Goal: Task Accomplishment & Management: Complete application form

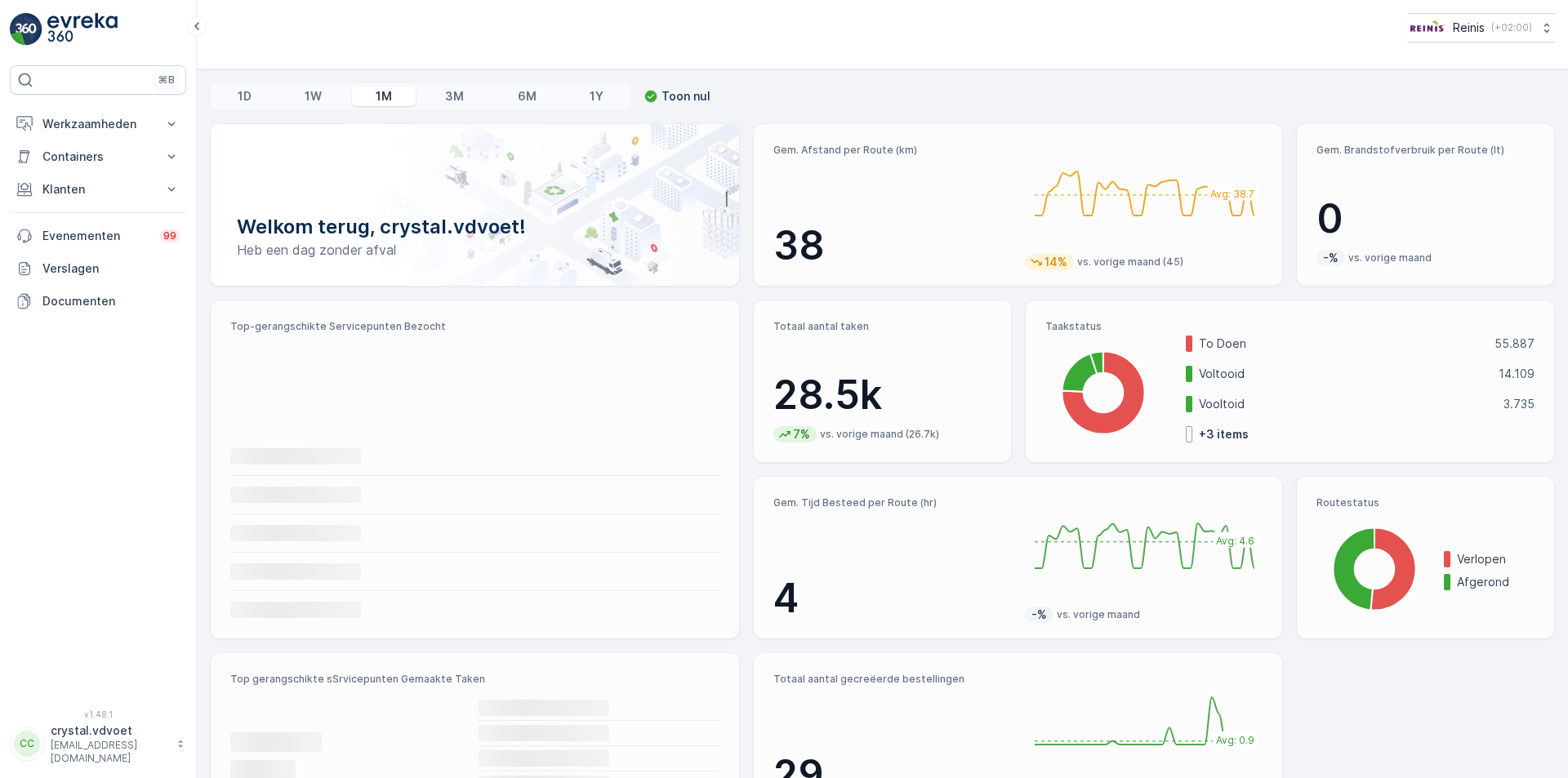
click at [178, 752] on icon at bounding box center [180, 743] width 11 height 17
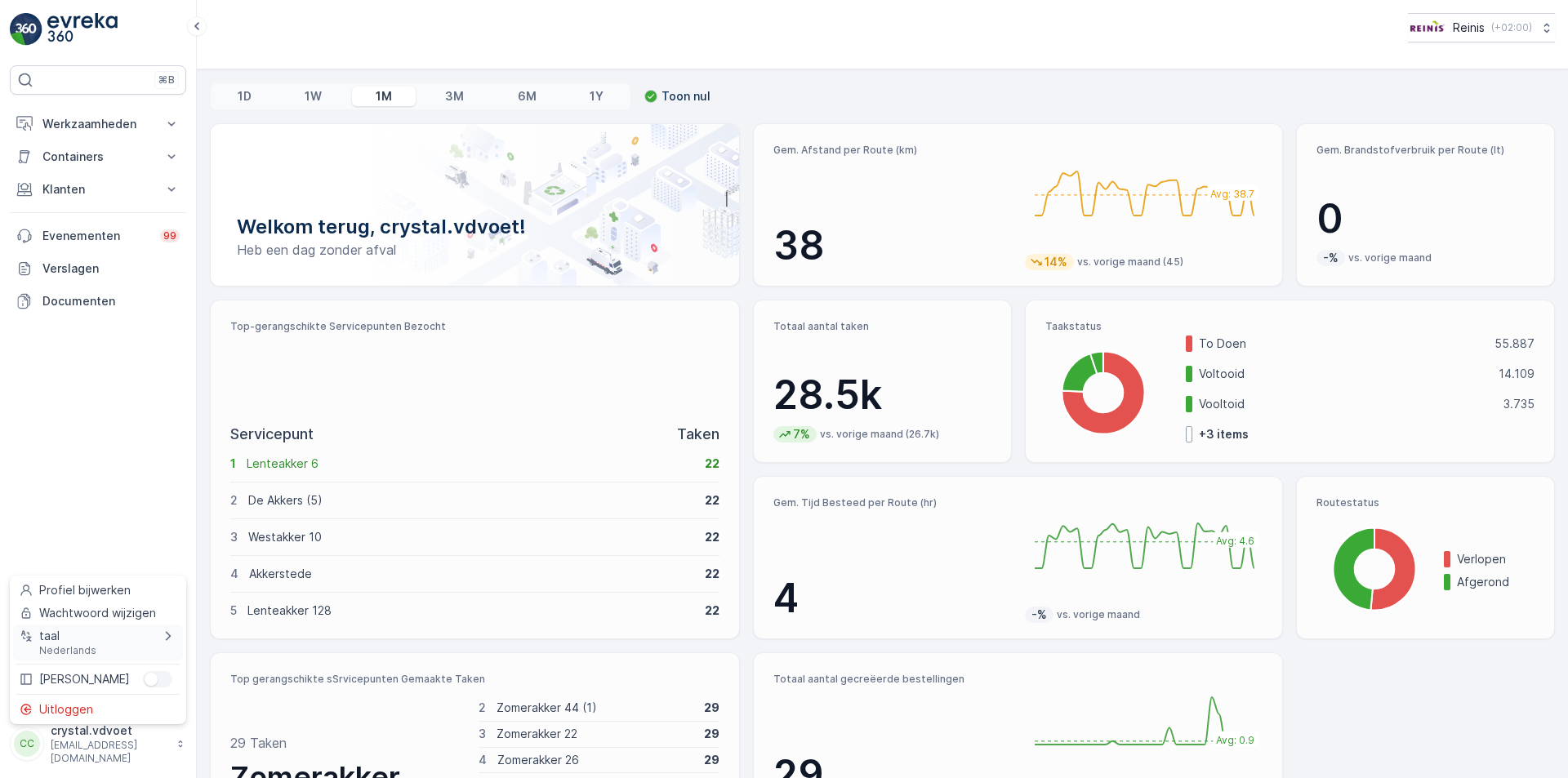
click at [154, 641] on div "taal Nederlands" at bounding box center [98, 642] width 170 height 36
click at [218, 516] on span "English" at bounding box center [211, 512] width 37 height 17
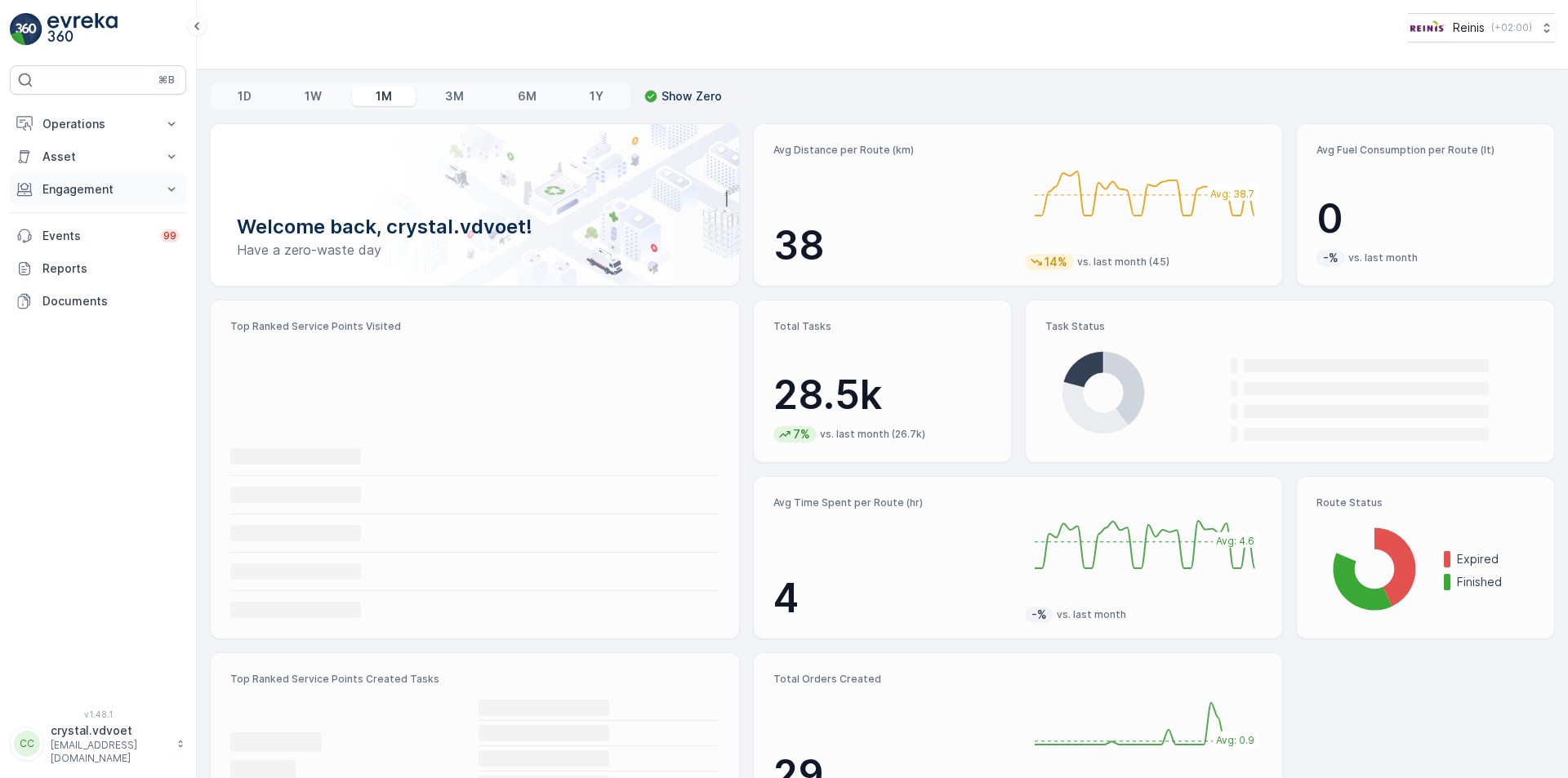
click at [159, 182] on button "Engagement" at bounding box center [98, 190] width 177 height 33
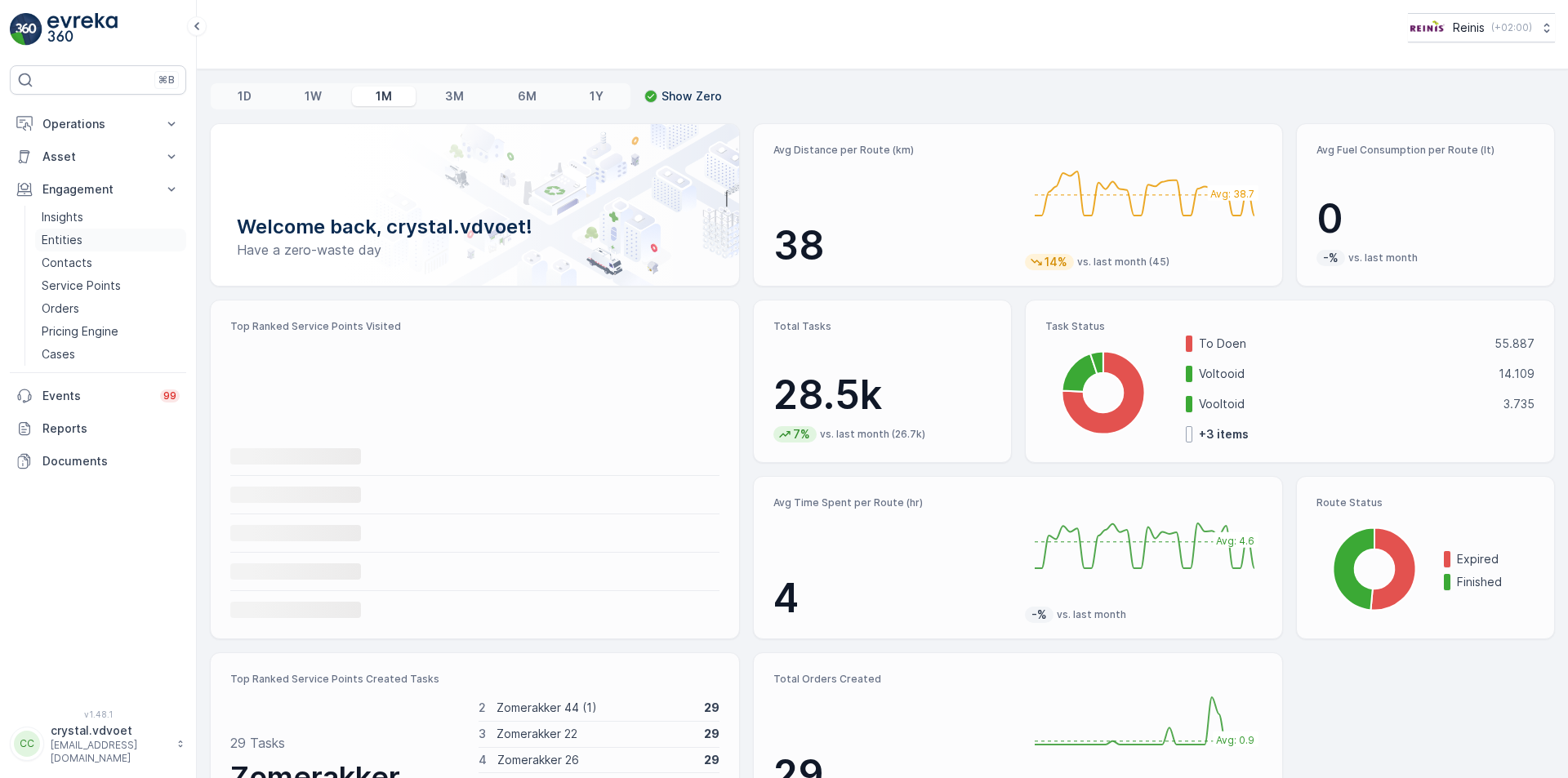
click at [109, 242] on link "Entities" at bounding box center [111, 240] width 151 height 23
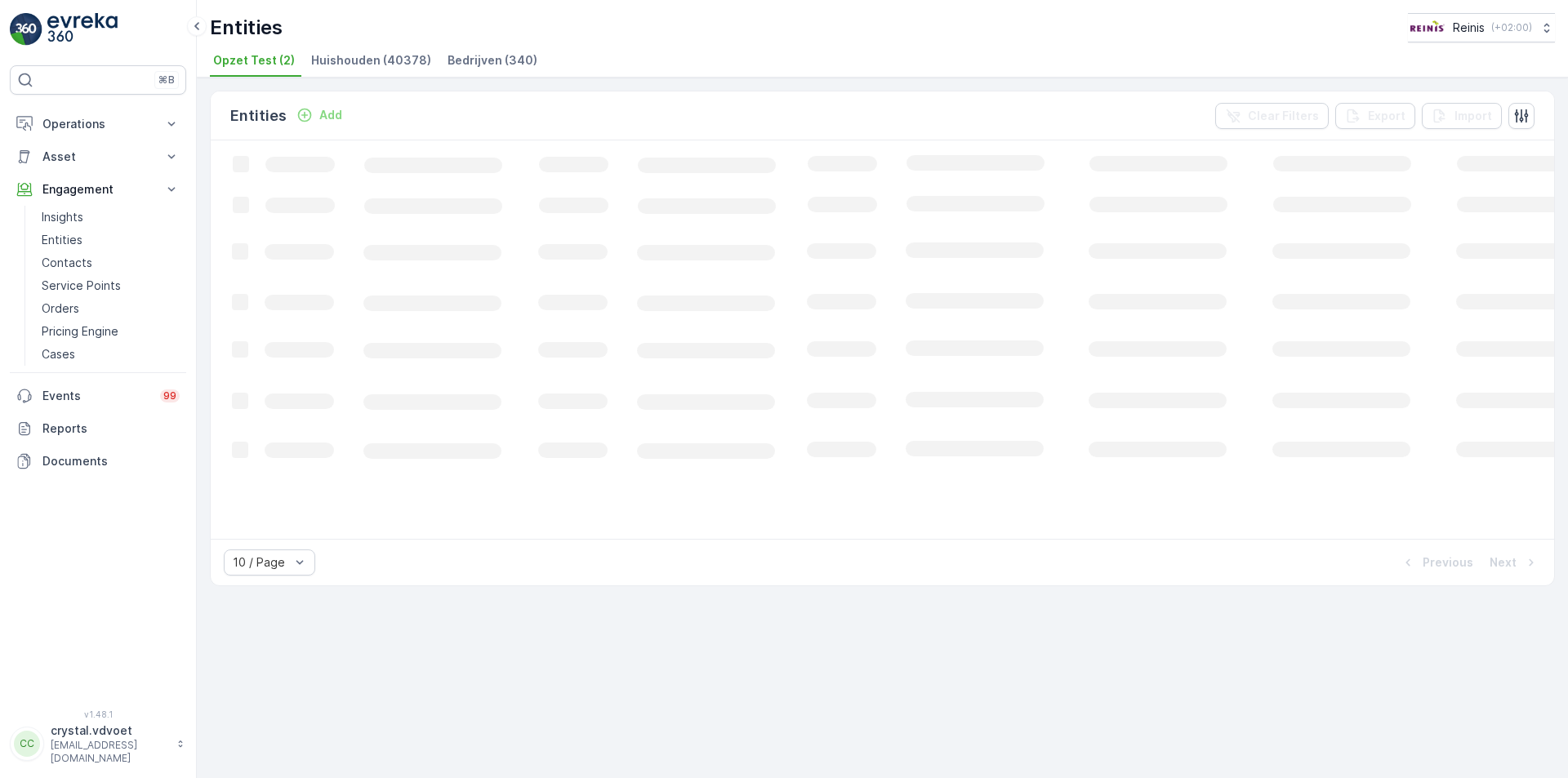
click at [467, 57] on span "Bedrijven (340)" at bounding box center [492, 60] width 90 height 17
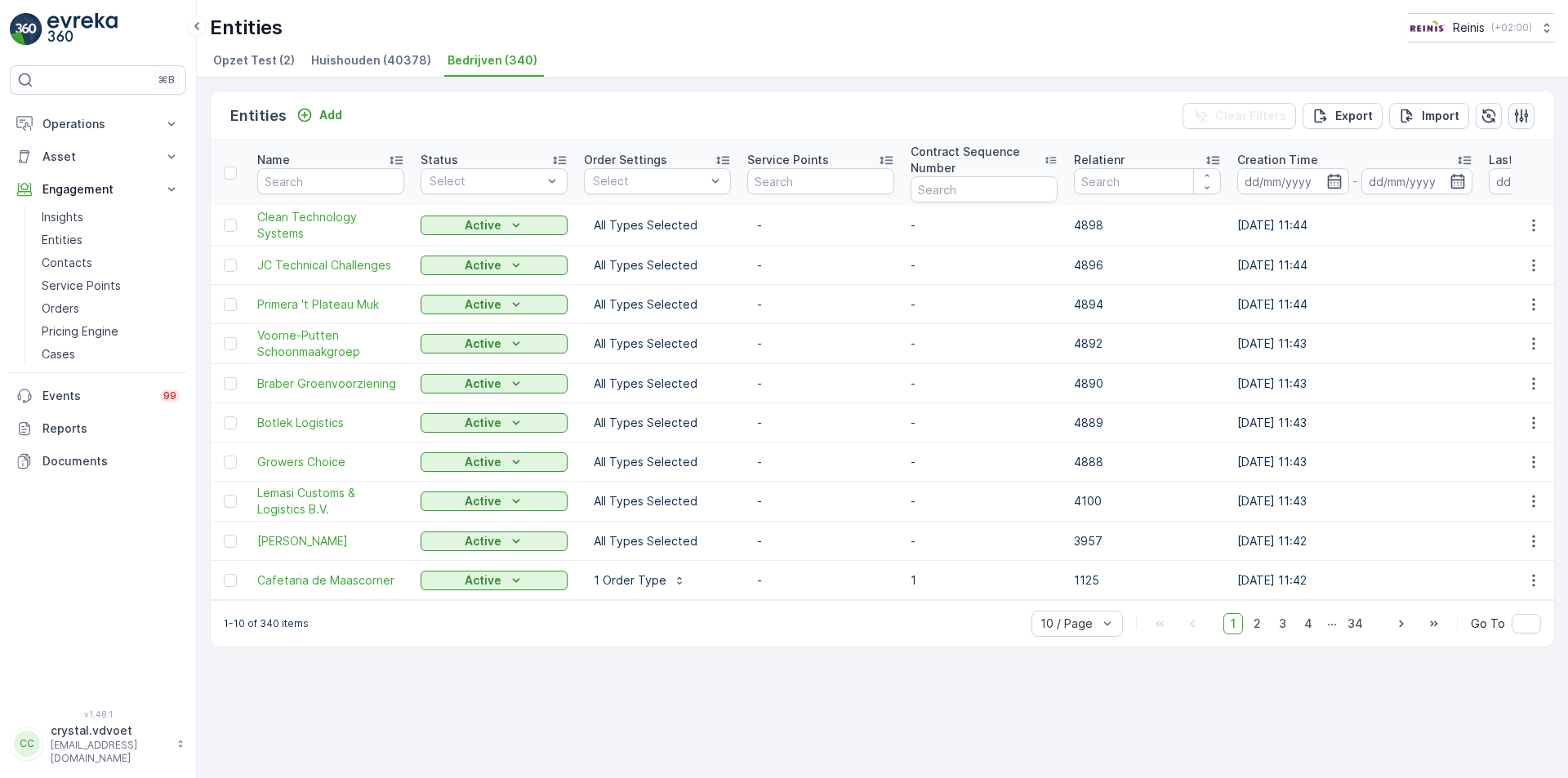
click at [1526, 122] on icon "button" at bounding box center [1522, 116] width 14 height 14
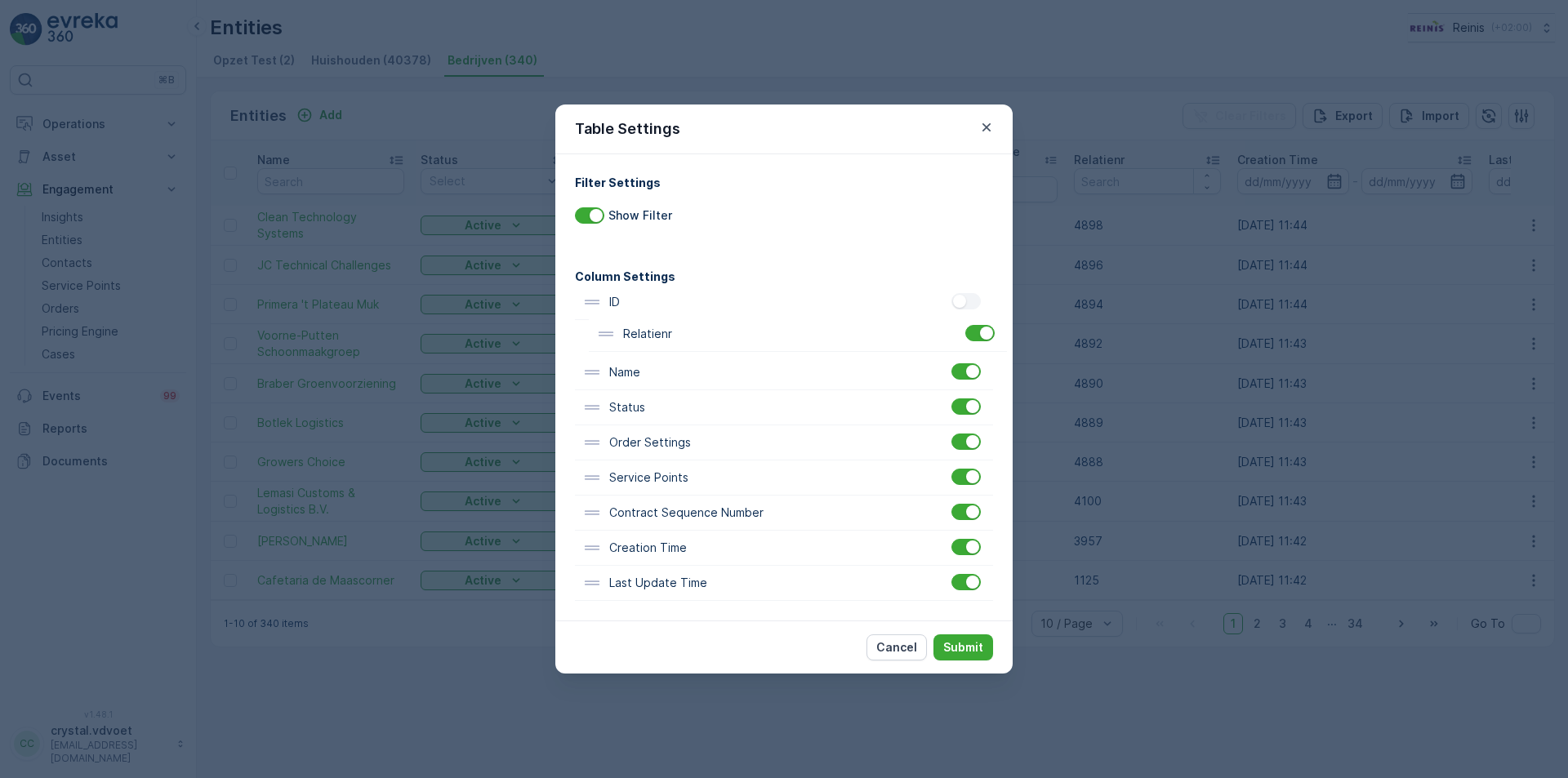
drag, startPoint x: 697, startPoint y: 528, endPoint x: 715, endPoint y: 343, distance: 185.9
click at [715, 343] on div "ID Name Status Order Settings Service Points Contract Sequence Number Relatienr…" at bounding box center [784, 442] width 418 height 316
drag, startPoint x: 952, startPoint y: 650, endPoint x: 742, endPoint y: 493, distance: 262.2
click at [952, 651] on p "Submit" at bounding box center [964, 647] width 40 height 17
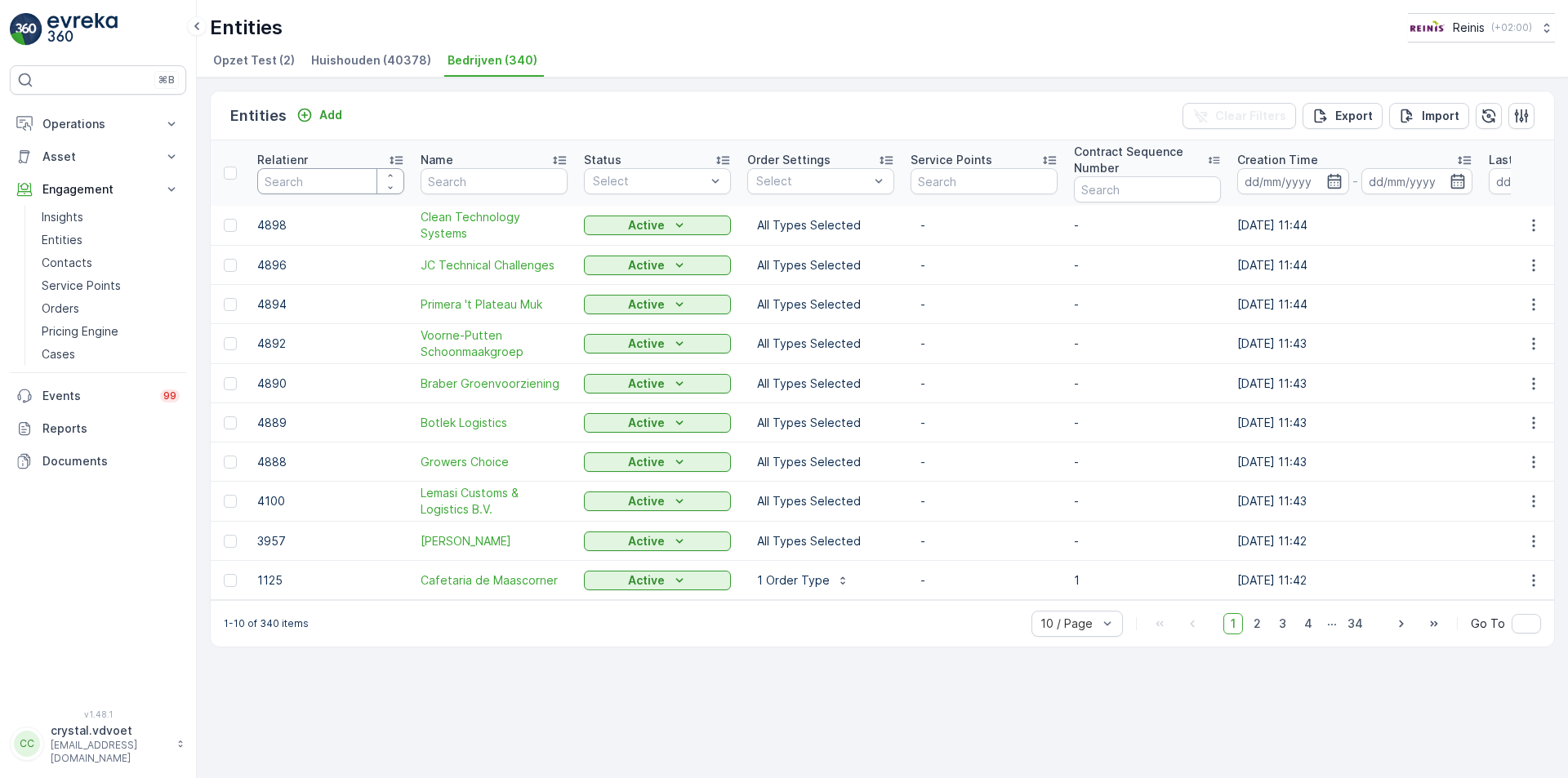
drag, startPoint x: 312, startPoint y: 164, endPoint x: 311, endPoint y: 155, distance: 9.1
click at [311, 155] on th "Relatienr" at bounding box center [331, 172] width 164 height 65
type input "3139"
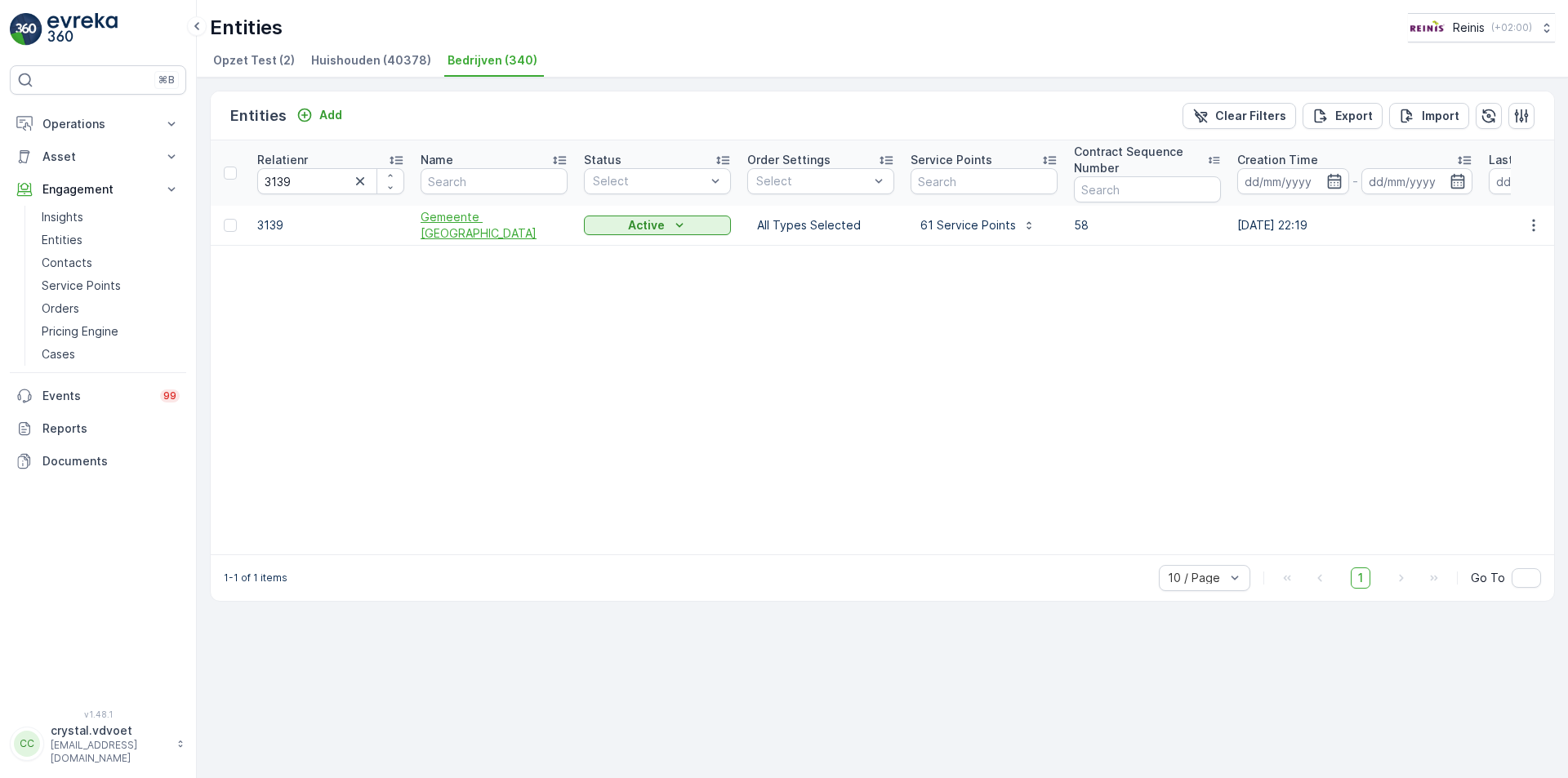
click at [524, 225] on span "Gemeente [GEOGRAPHIC_DATA]" at bounding box center [494, 225] width 147 height 33
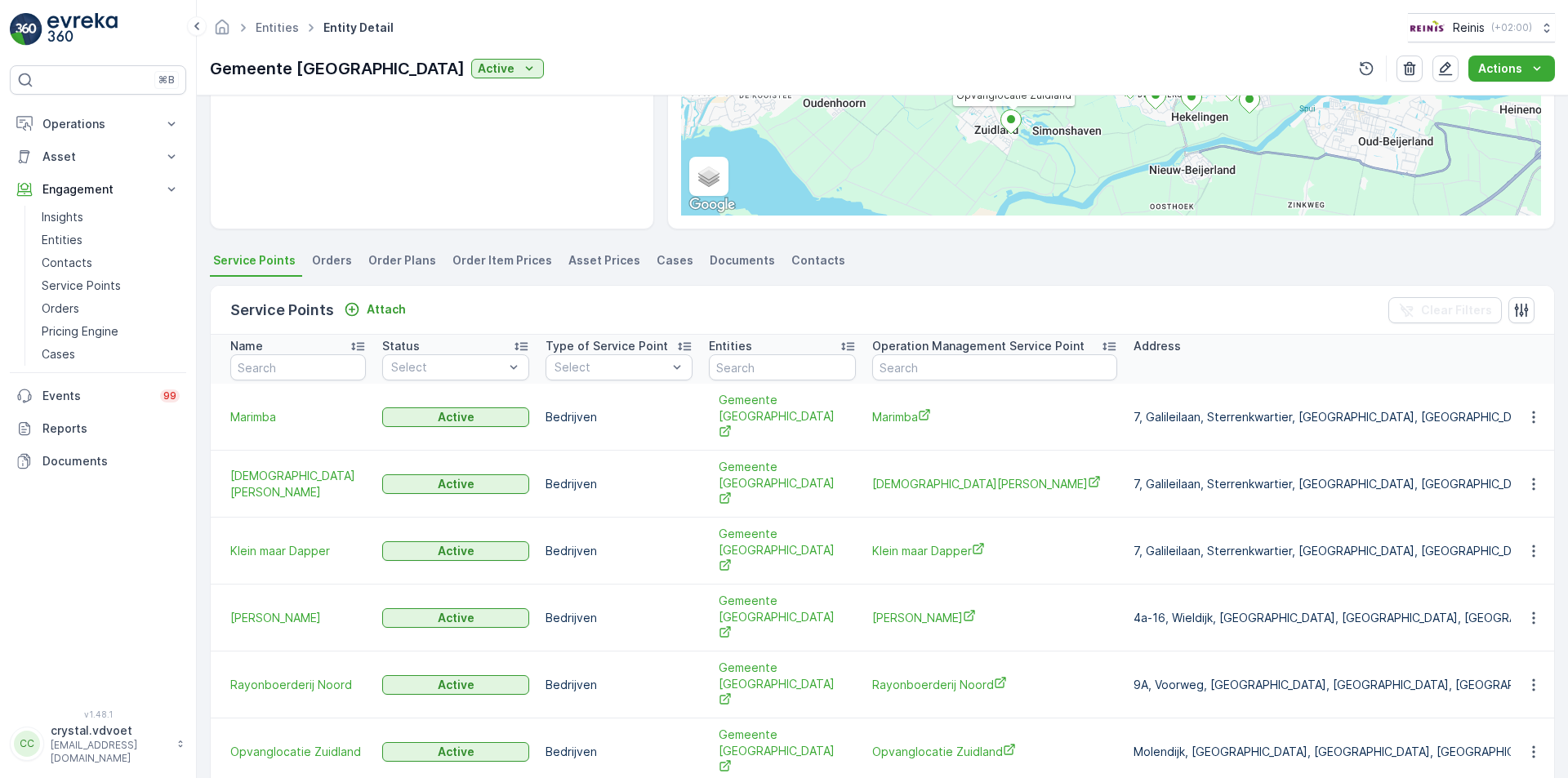
scroll to position [326, 0]
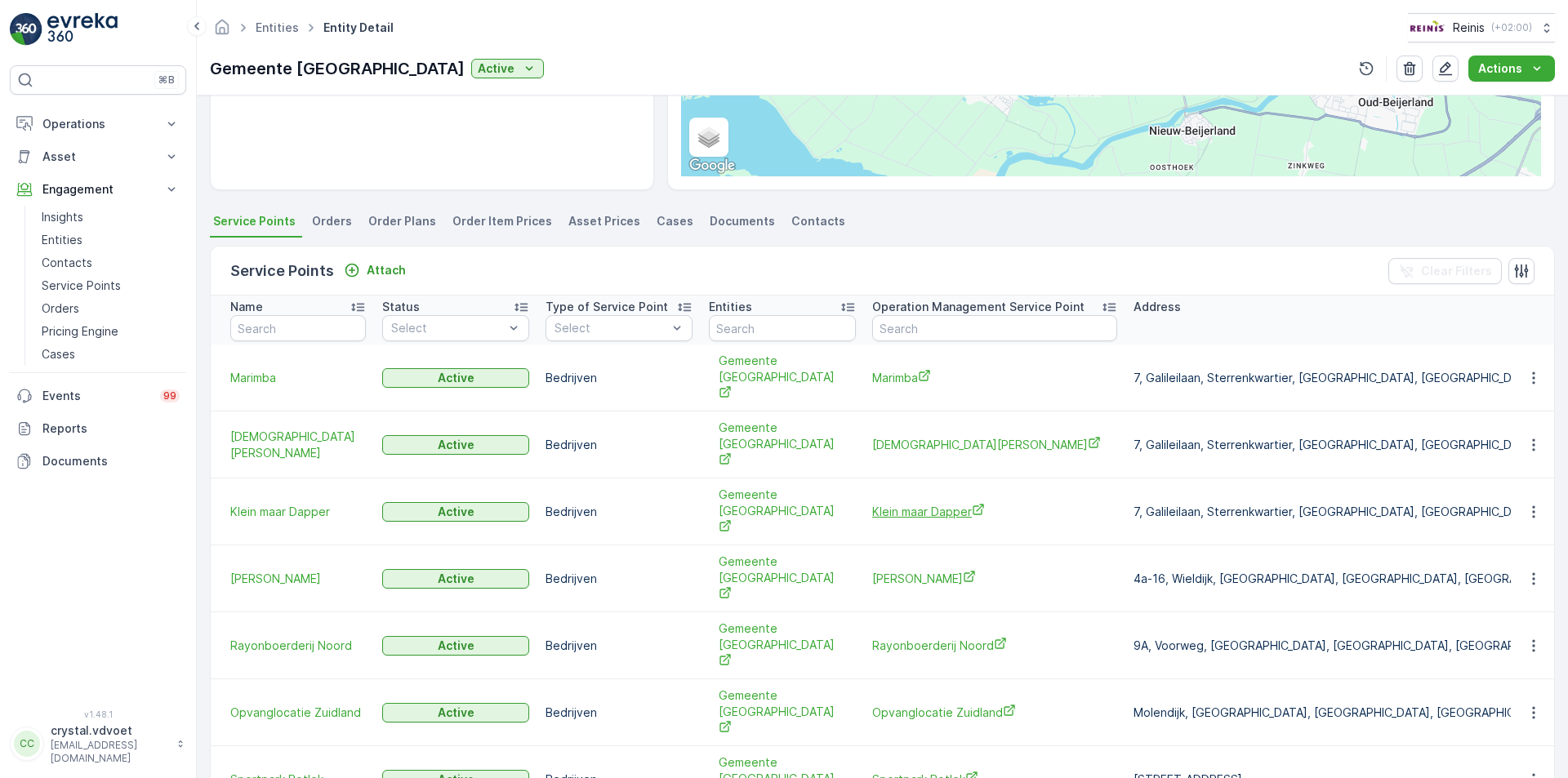
click at [903, 503] on span "Klein maar Dapper" at bounding box center [994, 512] width 245 height 17
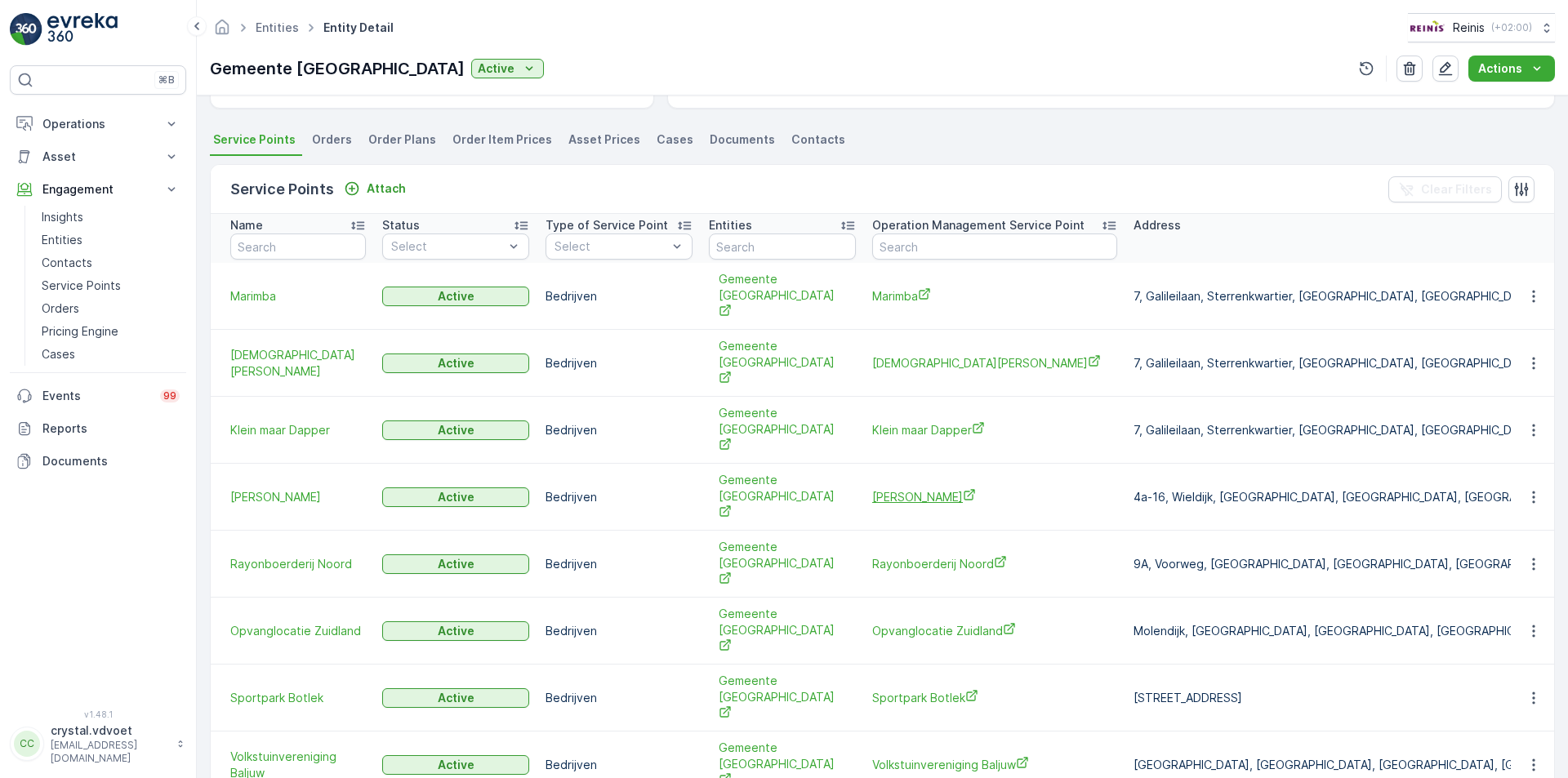
click at [953, 488] on span "[PERSON_NAME]" at bounding box center [994, 497] width 245 height 17
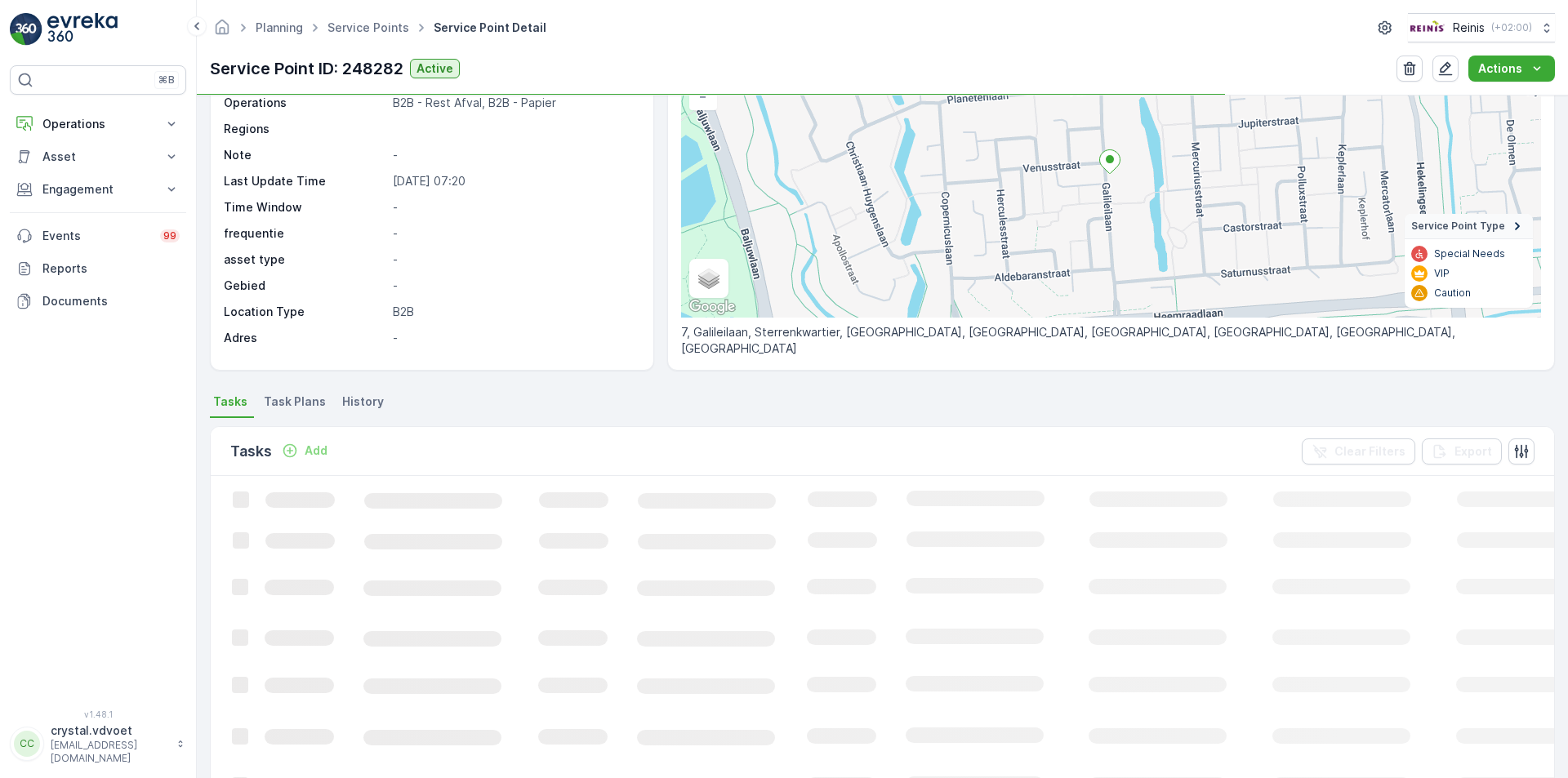
scroll to position [164, 0]
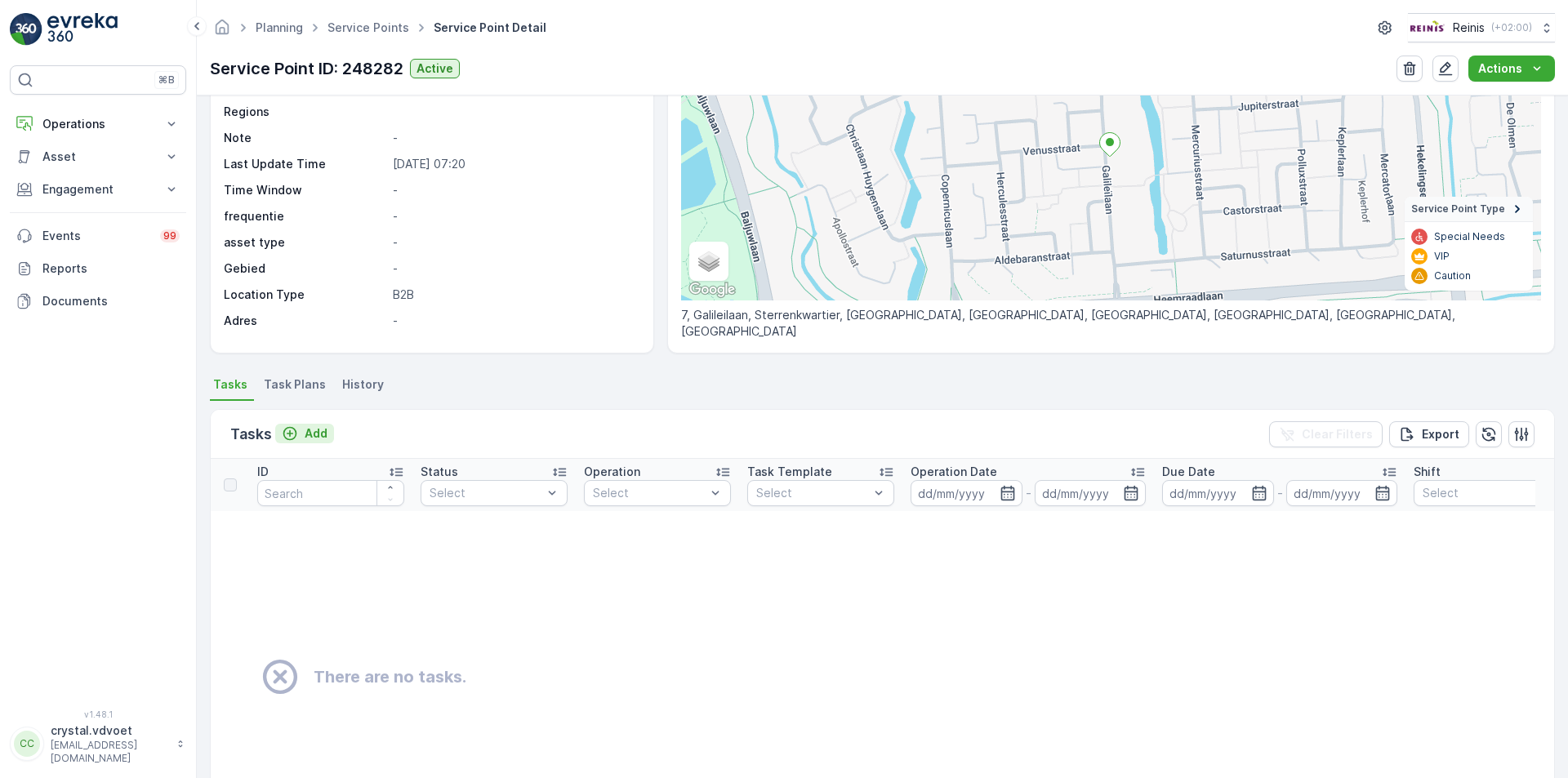
click at [297, 437] on icon "Add" at bounding box center [290, 433] width 17 height 17
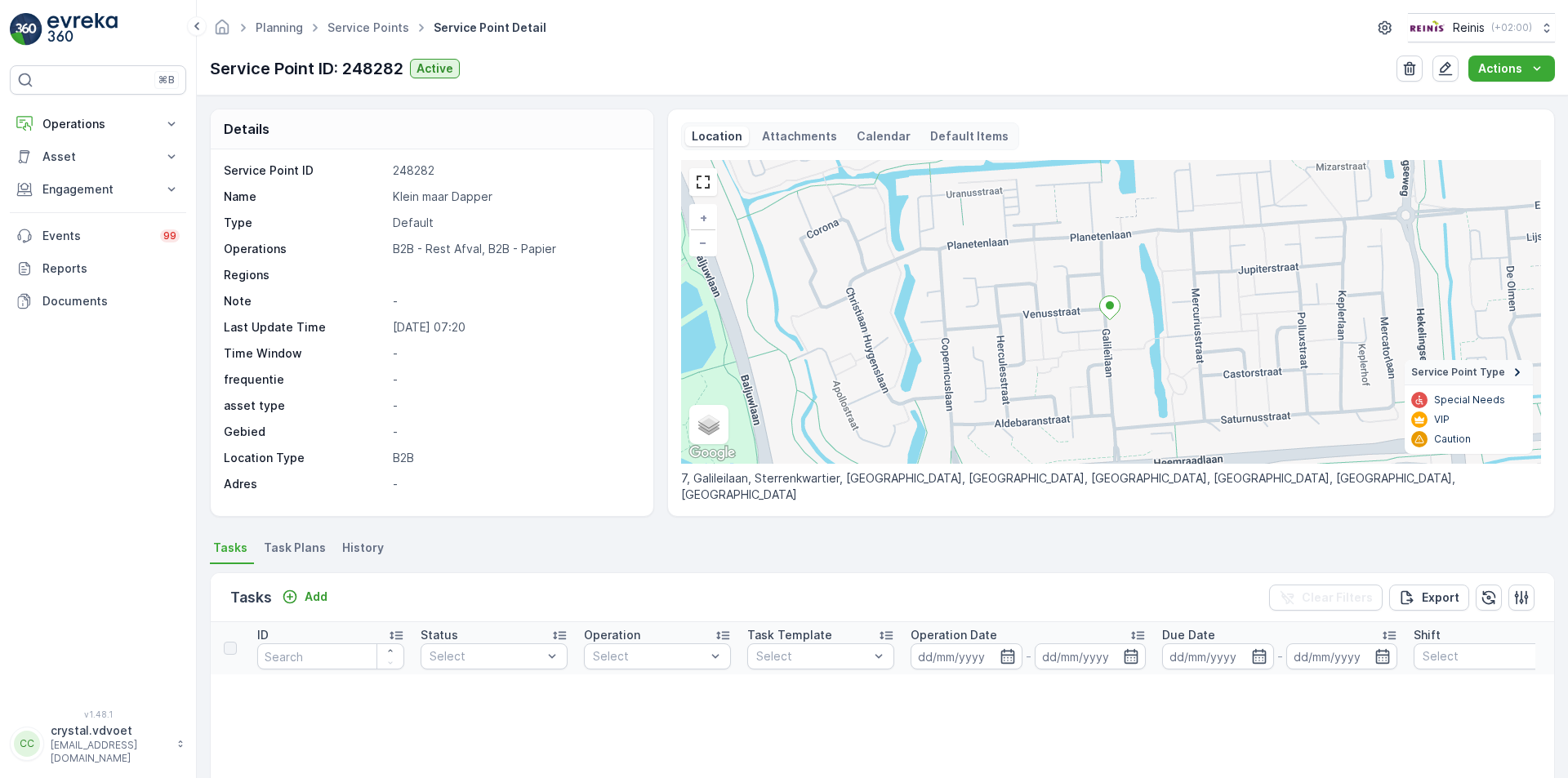
click at [303, 544] on span "Task Plans" at bounding box center [294, 547] width 62 height 17
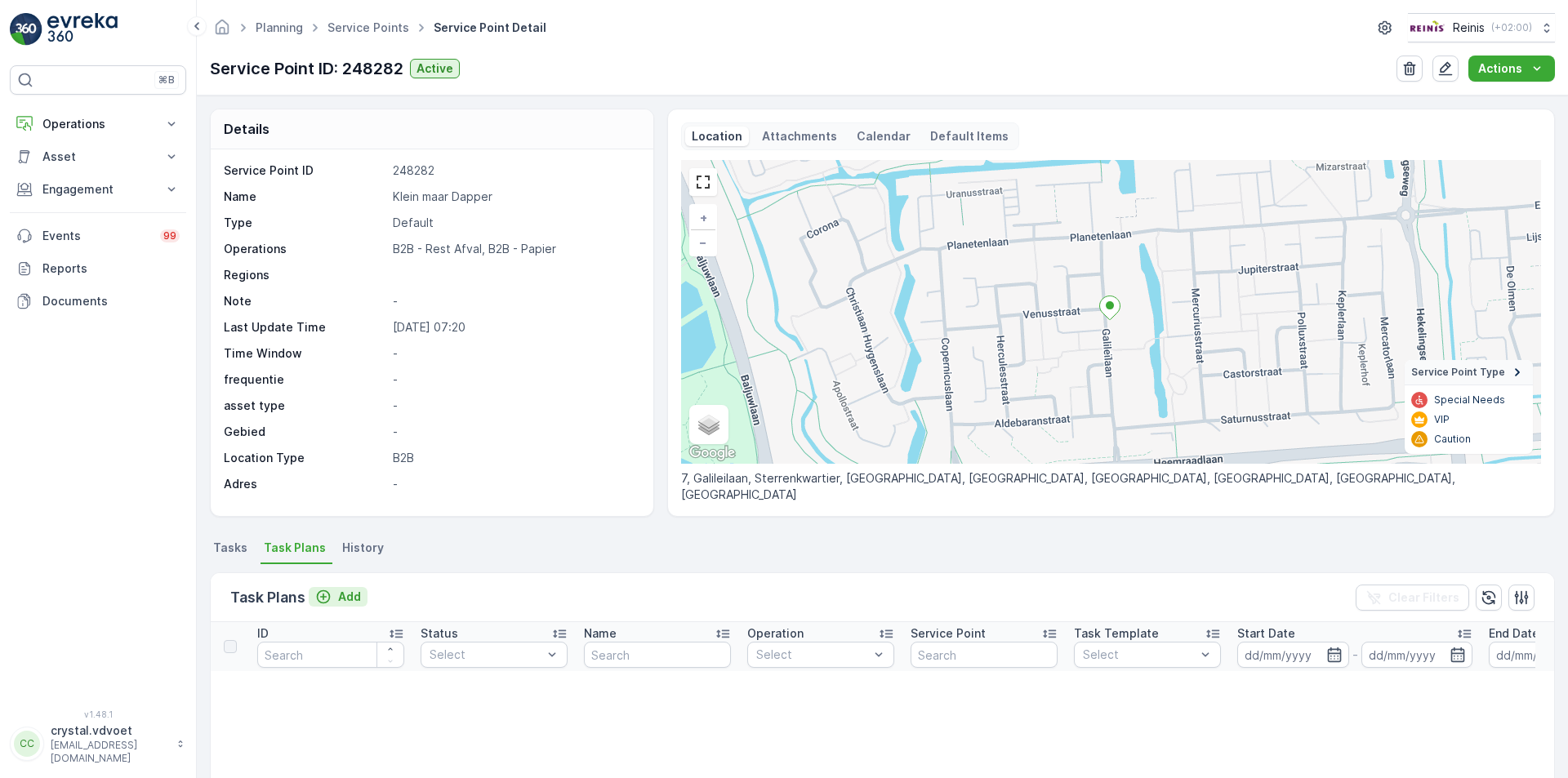
click at [338, 600] on p "Add" at bounding box center [349, 596] width 23 height 17
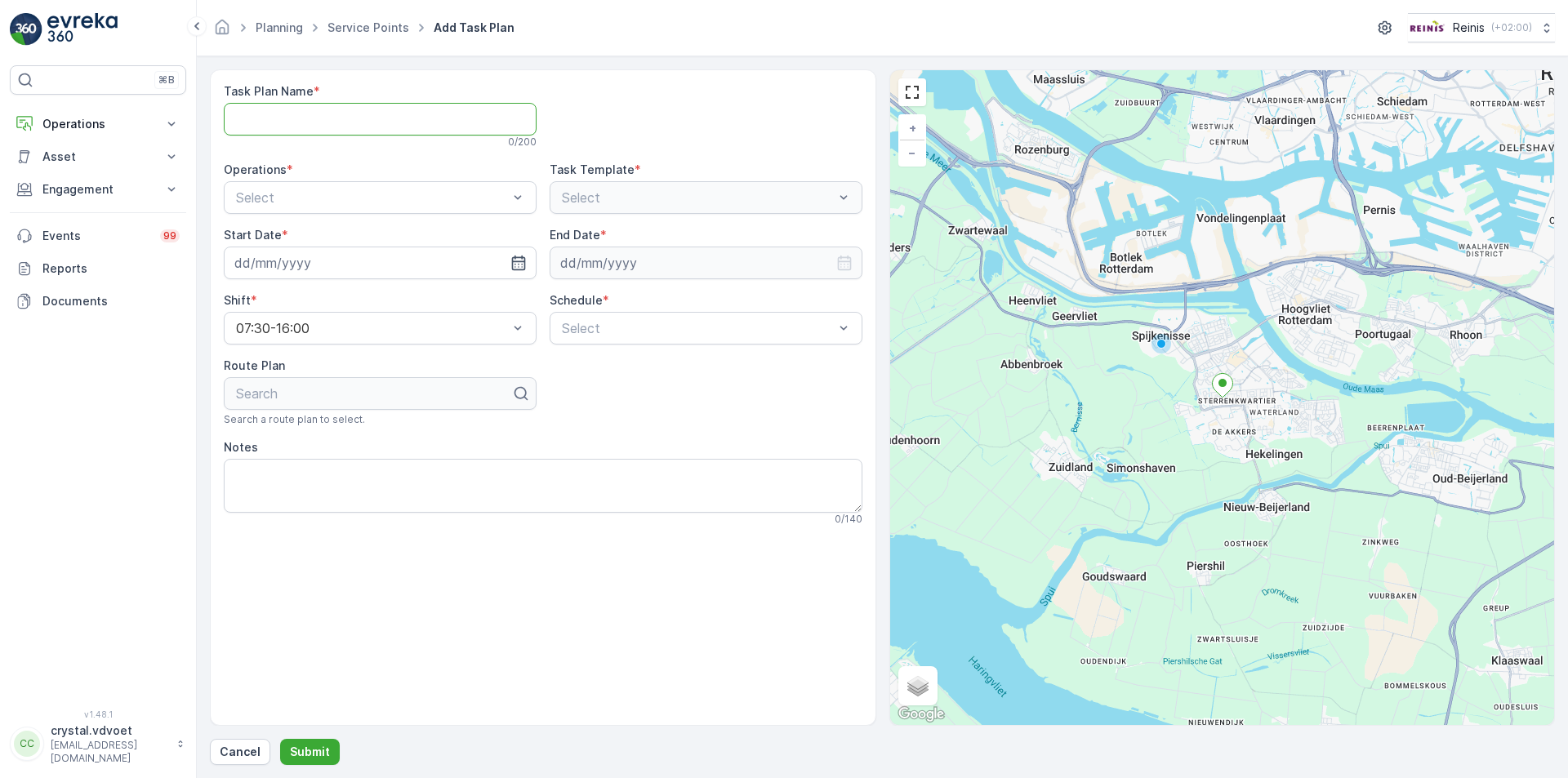
click at [347, 114] on Name "Task Plan Name" at bounding box center [380, 119] width 313 height 33
type Name "Klein maar dapper"
click at [451, 248] on div "B2B - Rest Afval" at bounding box center [380, 238] width 313 height 28
click at [515, 271] on icon "button" at bounding box center [518, 263] width 14 height 15
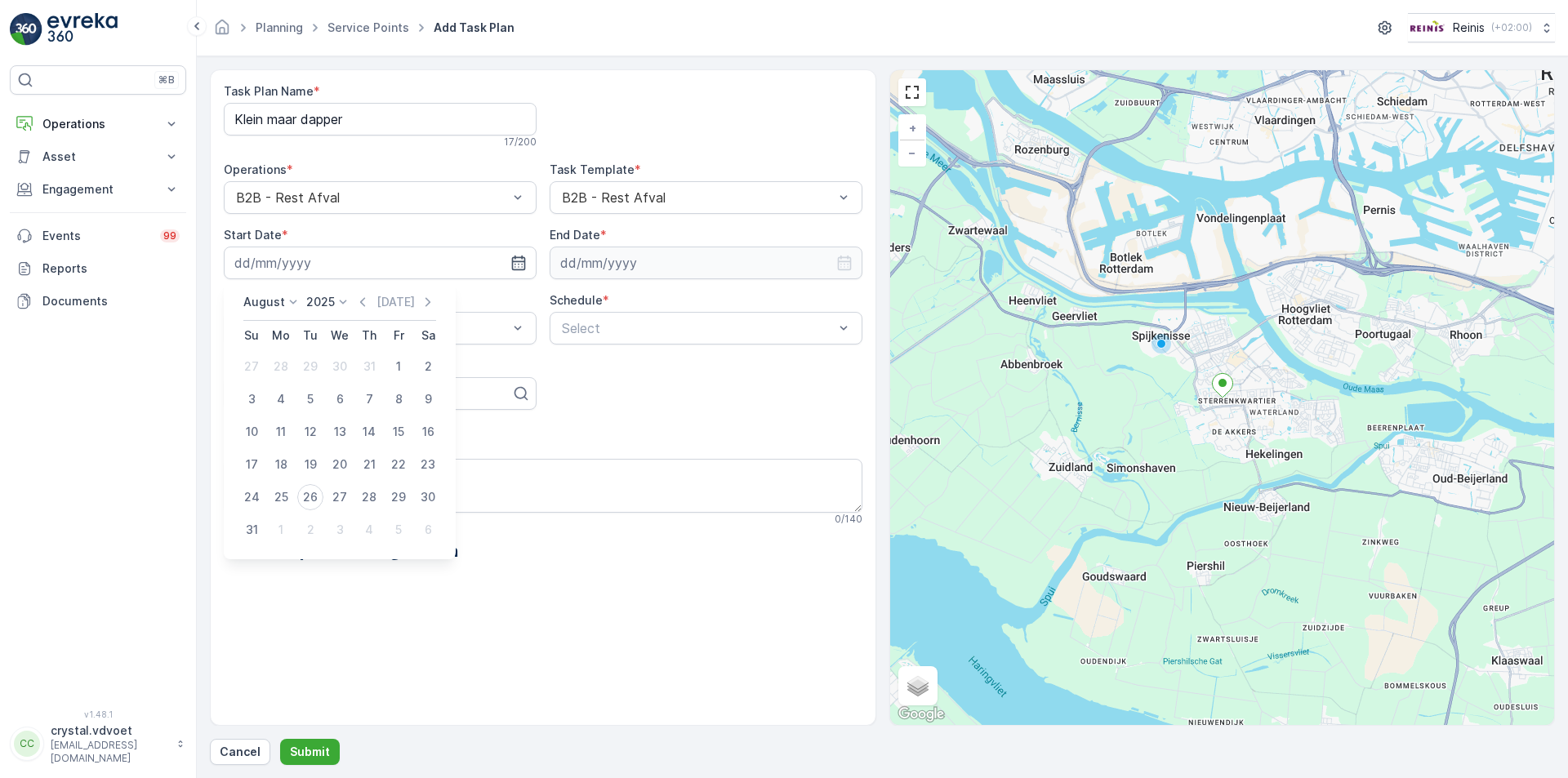
click at [427, 306] on icon "button" at bounding box center [427, 302] width 17 height 17
click at [343, 498] on div "1" at bounding box center [340, 497] width 26 height 26
type input "01.10.2025"
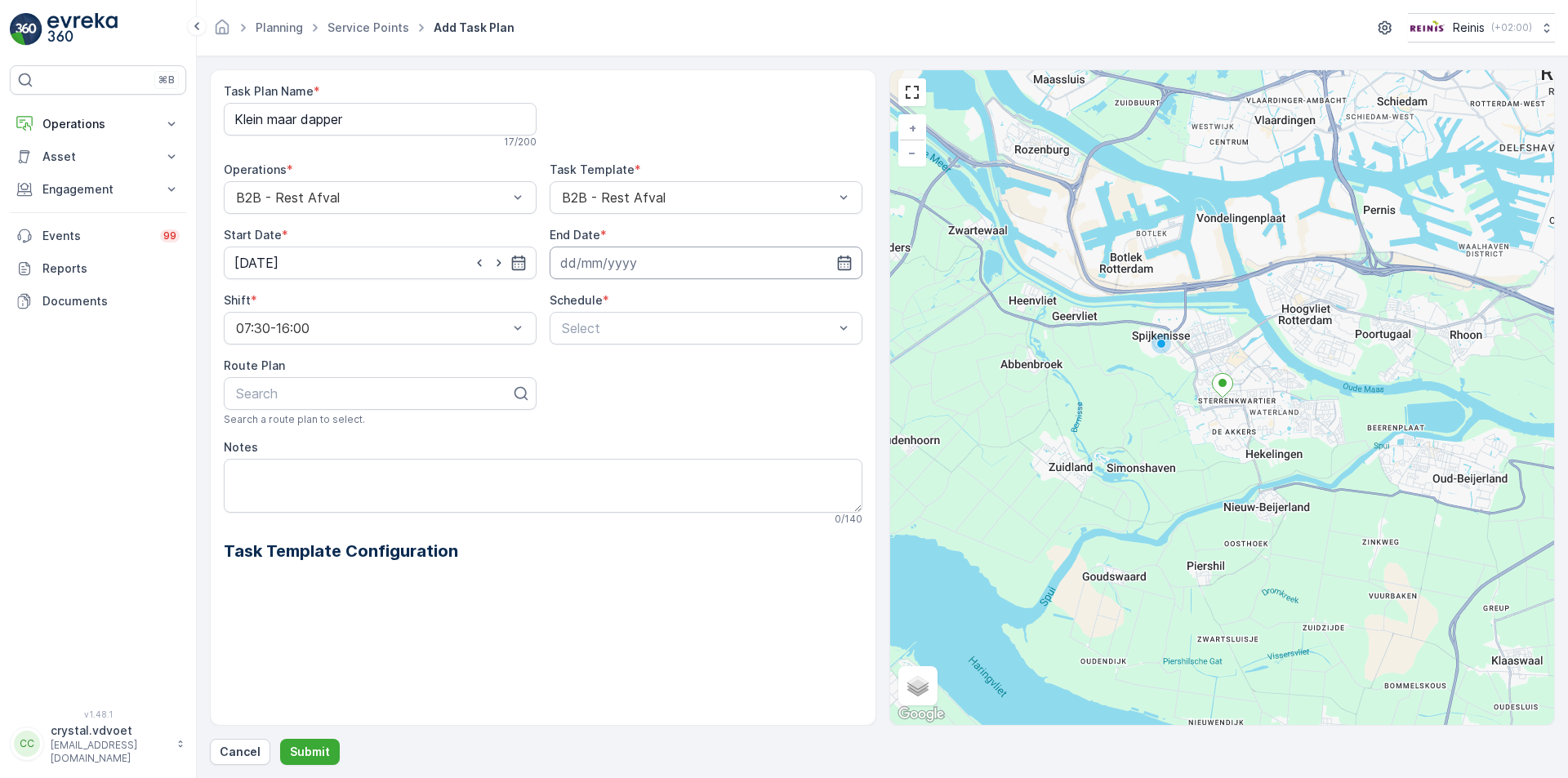
drag, startPoint x: 840, startPoint y: 262, endPoint x: 829, endPoint y: 258, distance: 11.7
click at [840, 264] on icon "button" at bounding box center [845, 263] width 14 height 15
click at [611, 298] on icon at bounding box center [619, 302] width 17 height 17
click at [661, 423] on div "August January February March April May June July August September October Nove…" at bounding box center [665, 420] width 205 height 252
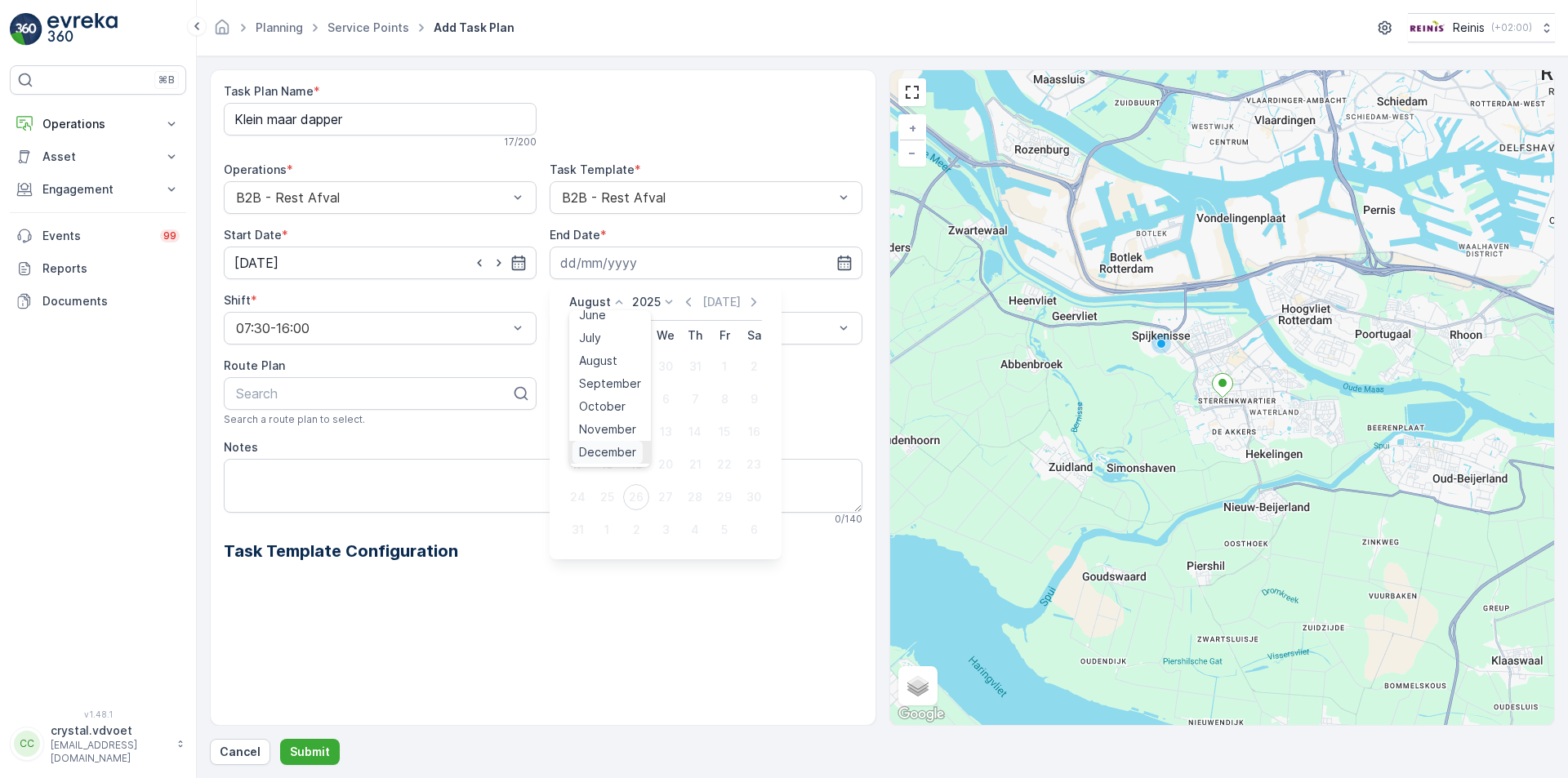
click at [619, 450] on span "December" at bounding box center [608, 452] width 57 height 17
click at [690, 307] on icon at bounding box center [686, 302] width 17 height 17
click at [687, 455] on div "2030" at bounding box center [673, 453] width 41 height 23
click at [666, 498] on div "1" at bounding box center [666, 497] width 26 height 26
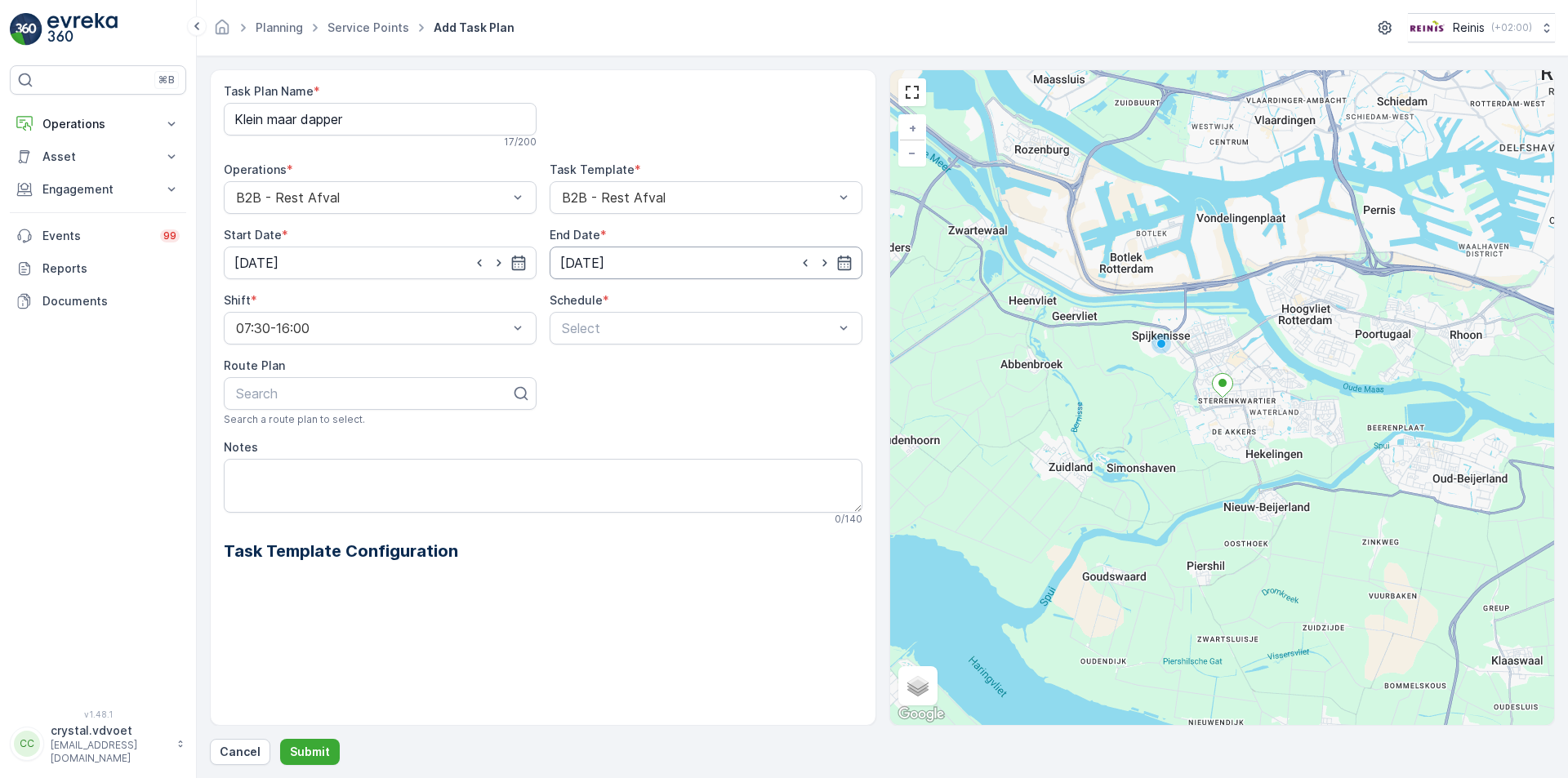
click at [804, 271] on icon "button" at bounding box center [805, 263] width 17 height 17
type input "31.12.2030"
click at [761, 399] on div "Weekly" at bounding box center [706, 396] width 293 height 15
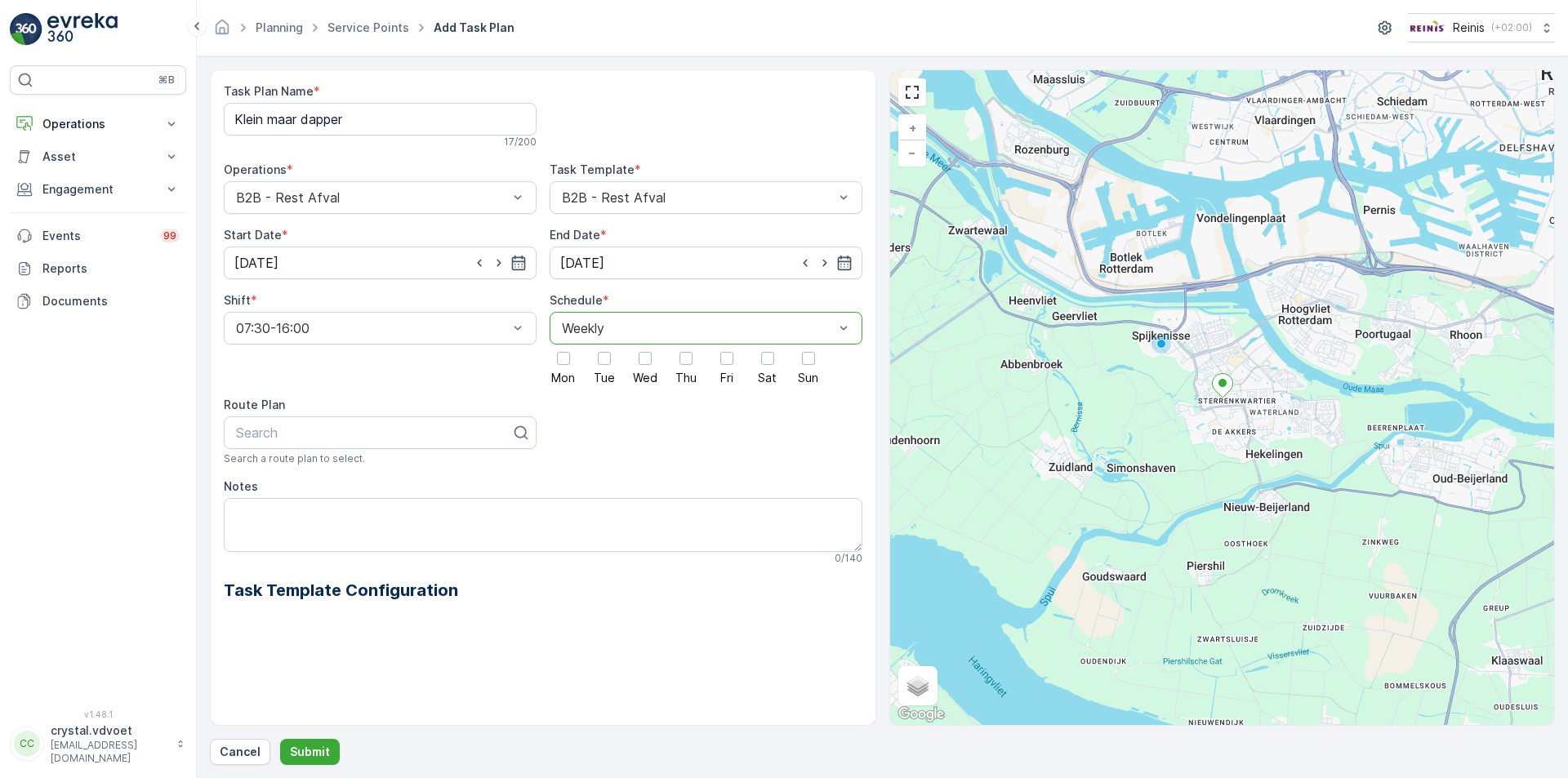
drag, startPoint x: 734, startPoint y: 358, endPoint x: 741, endPoint y: 371, distance: 14.8
click at [734, 359] on div at bounding box center [727, 359] width 28 height 28
click at [727, 345] on input "Fri" at bounding box center [727, 345] width 0 height 0
click at [313, 755] on p "Submit" at bounding box center [310, 752] width 40 height 17
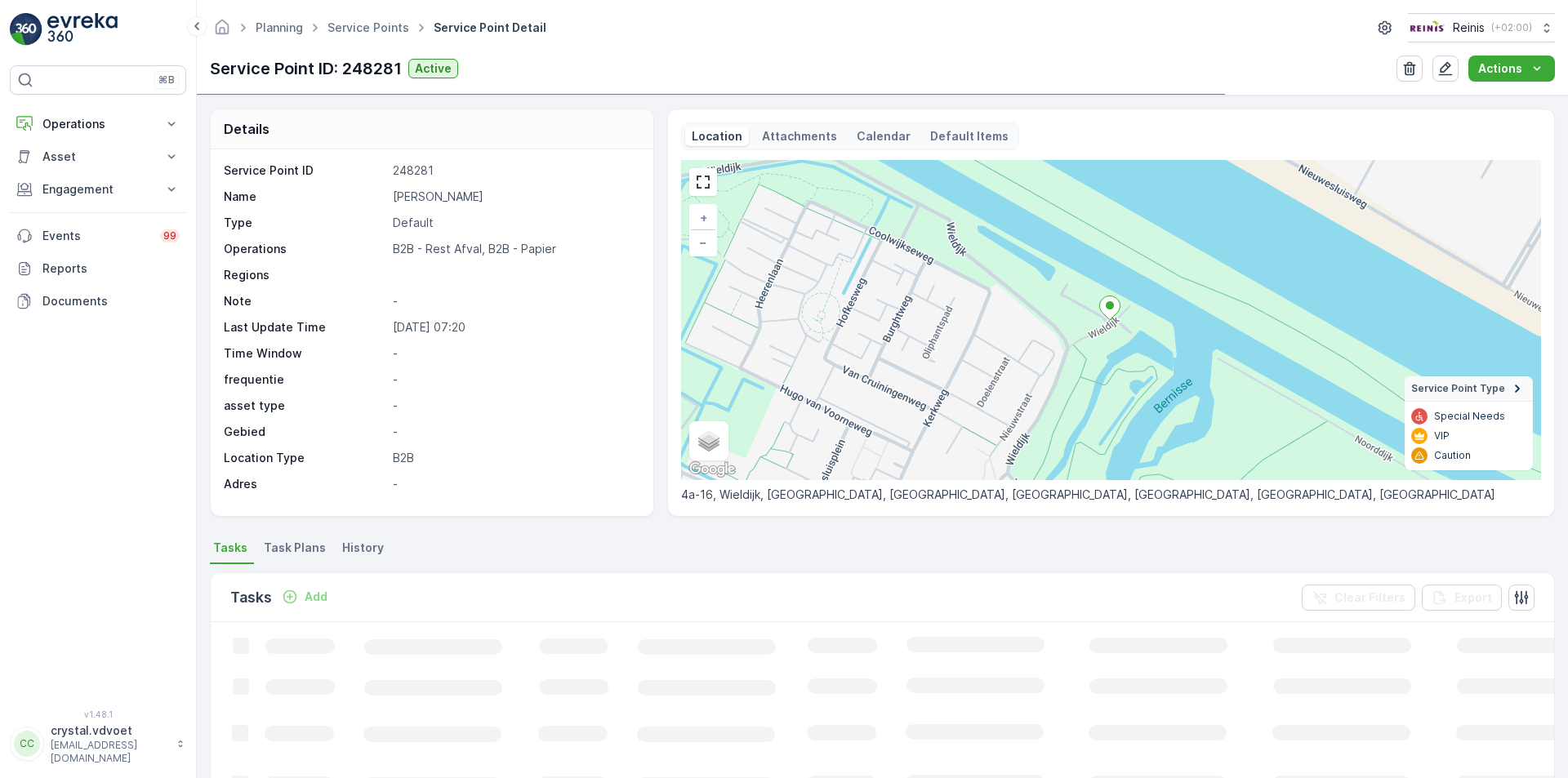
click at [306, 552] on span "Task Plans" at bounding box center [294, 547] width 62 height 17
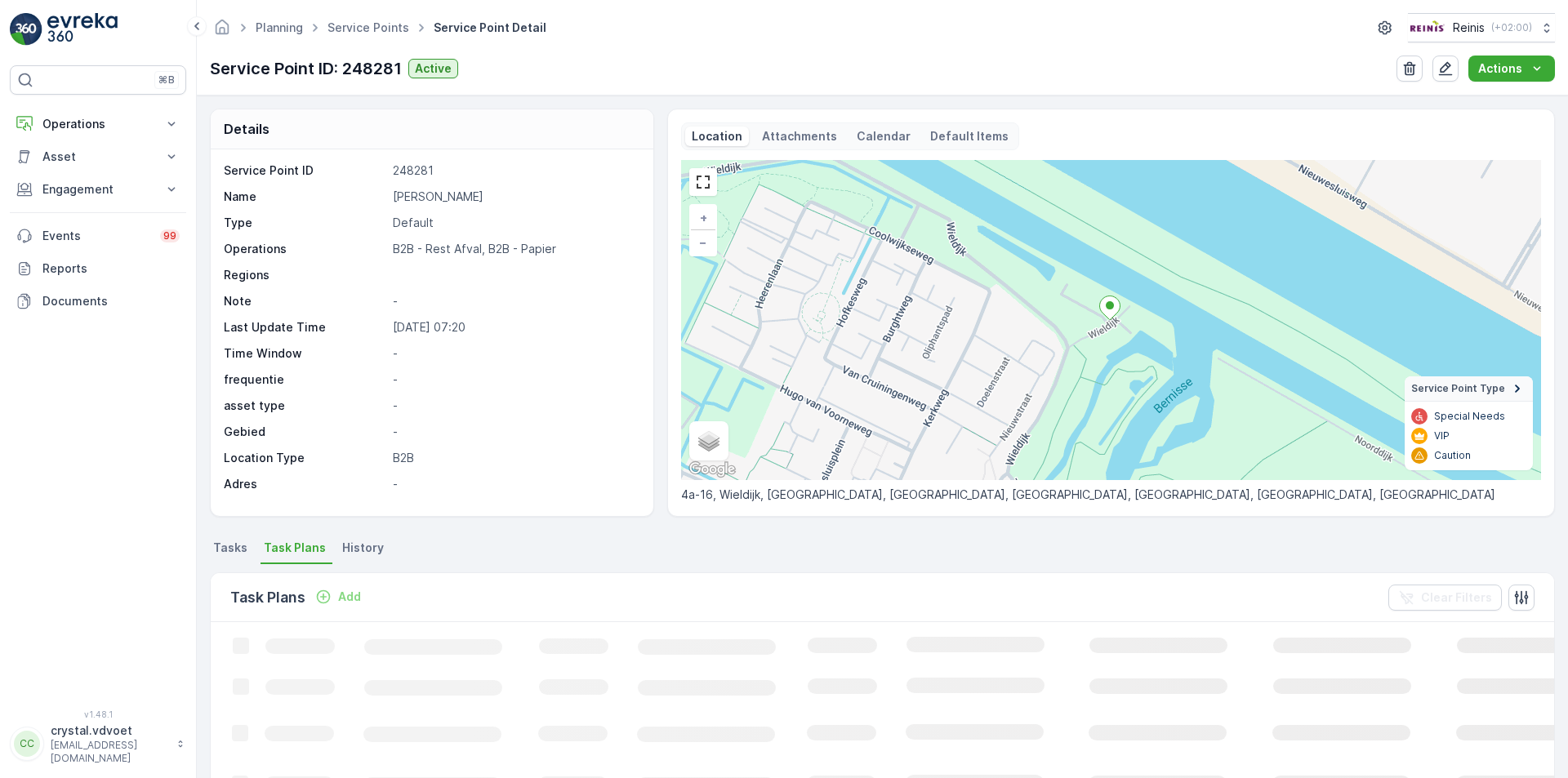
click at [340, 602] on p "Add" at bounding box center [349, 596] width 23 height 17
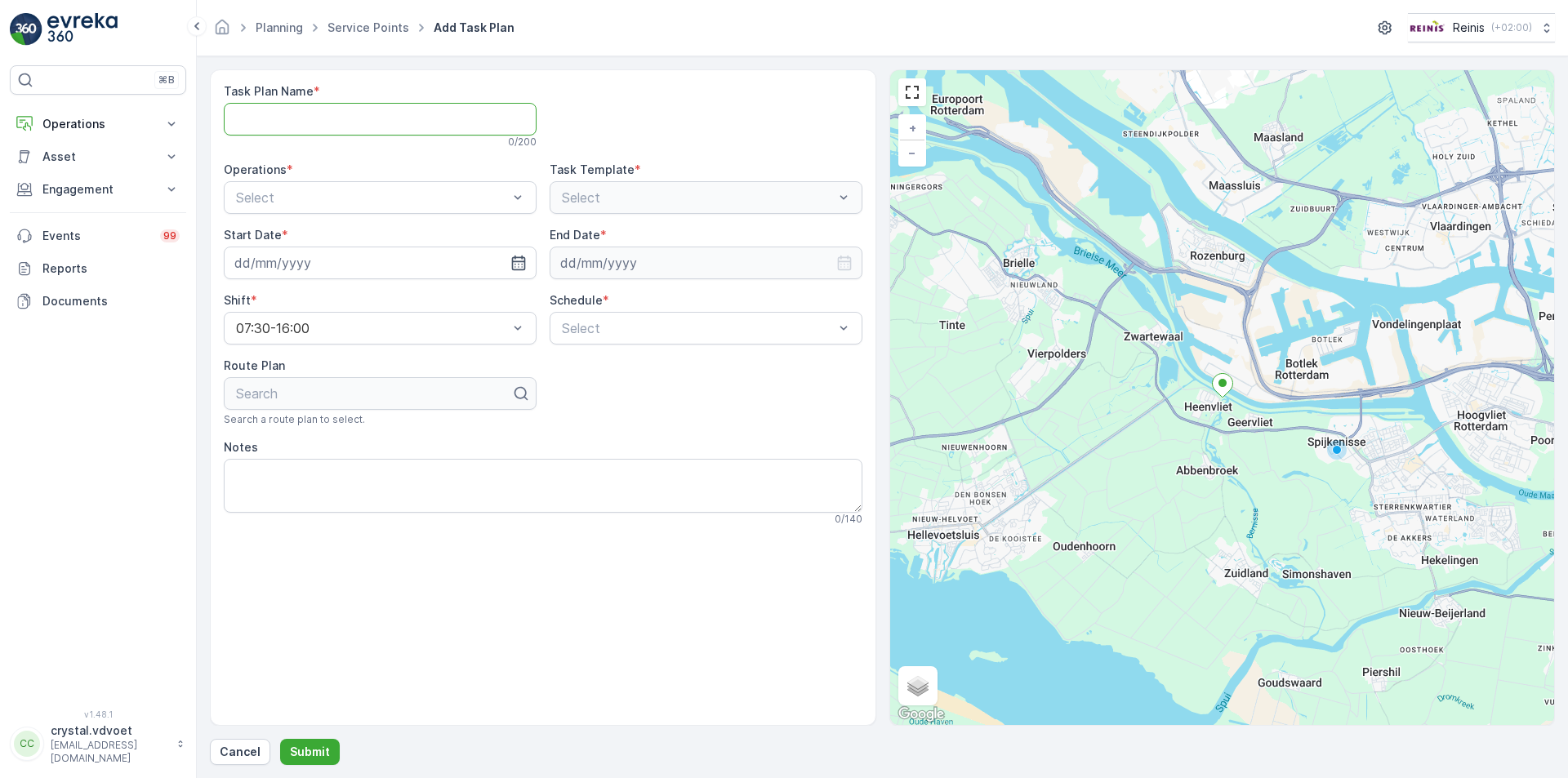
click at [412, 105] on Name "Task Plan Name" at bounding box center [380, 119] width 313 height 33
type Name "[PERSON_NAME]"
click at [382, 232] on div "B2B - Rest Afval" at bounding box center [380, 238] width 293 height 15
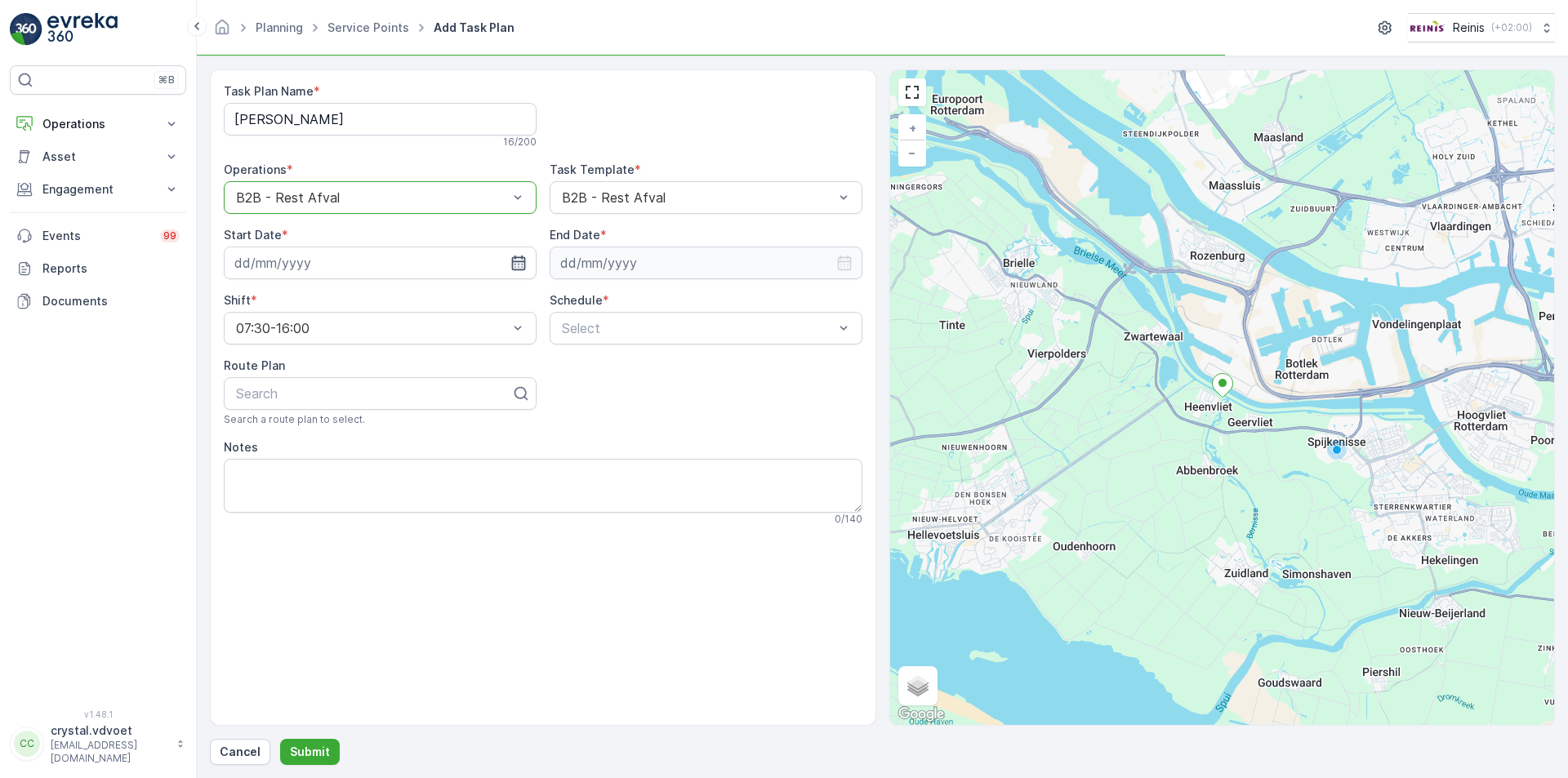
click at [514, 262] on div at bounding box center [380, 263] width 313 height 33
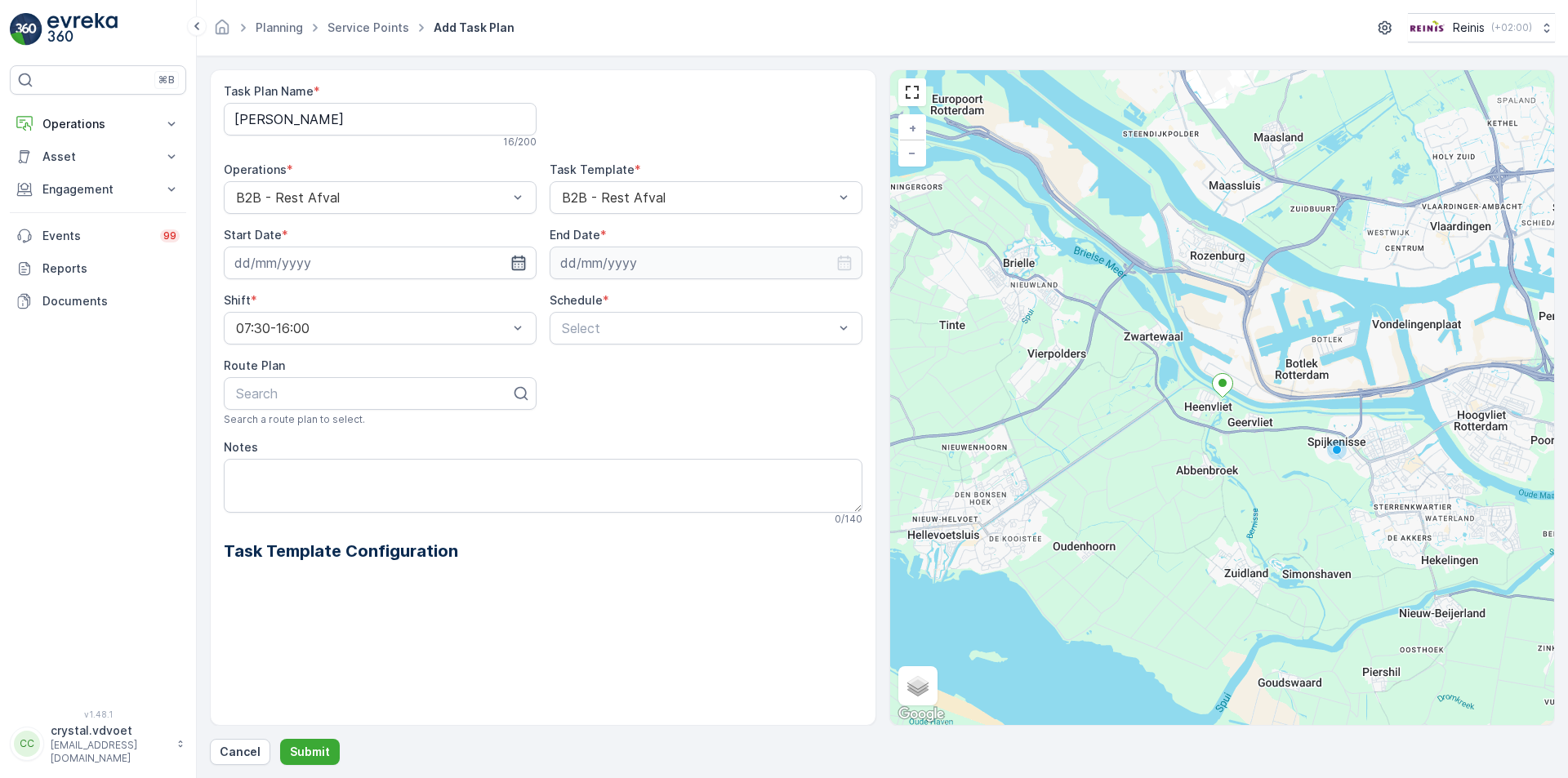
click at [514, 262] on icon "button" at bounding box center [518, 263] width 14 height 15
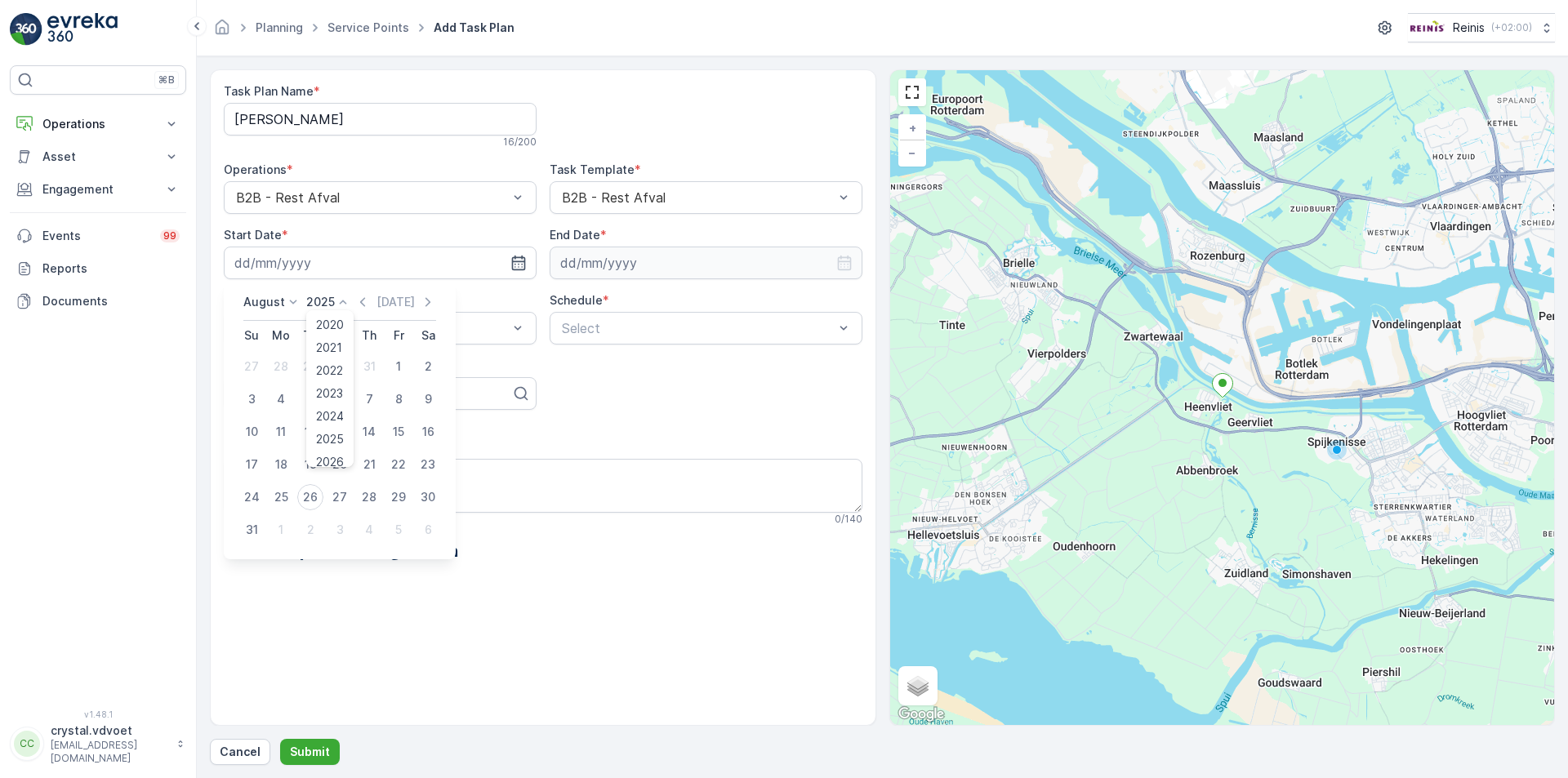
click at [338, 297] on icon at bounding box center [343, 302] width 17 height 17
click at [290, 298] on icon at bounding box center [293, 302] width 17 height 17
click at [427, 301] on icon "button" at bounding box center [427, 302] width 17 height 17
click at [341, 497] on div "1" at bounding box center [340, 497] width 26 height 26
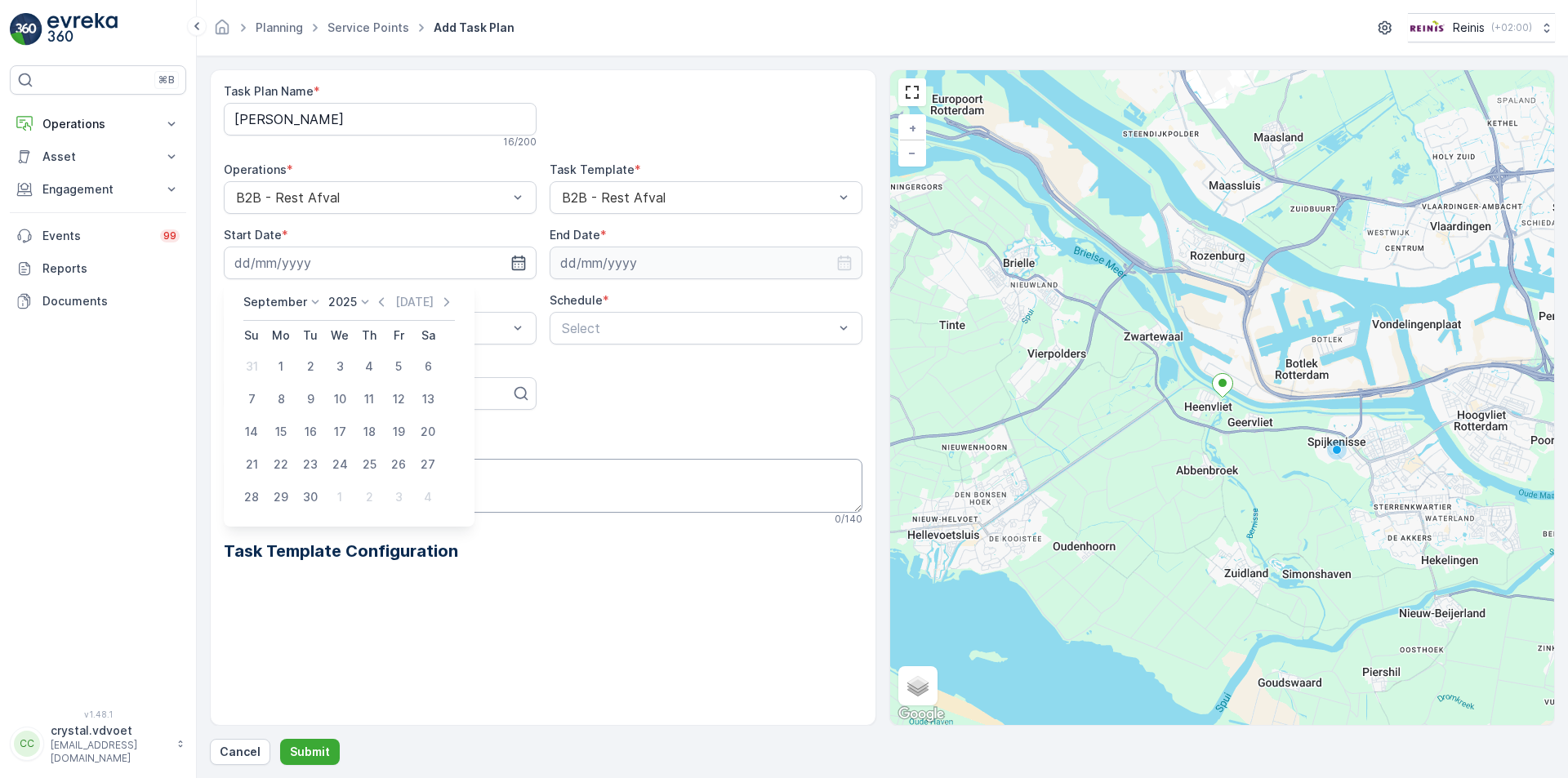
type input "01.10.2025"
click at [848, 271] on icon "button" at bounding box center [845, 263] width 14 height 15
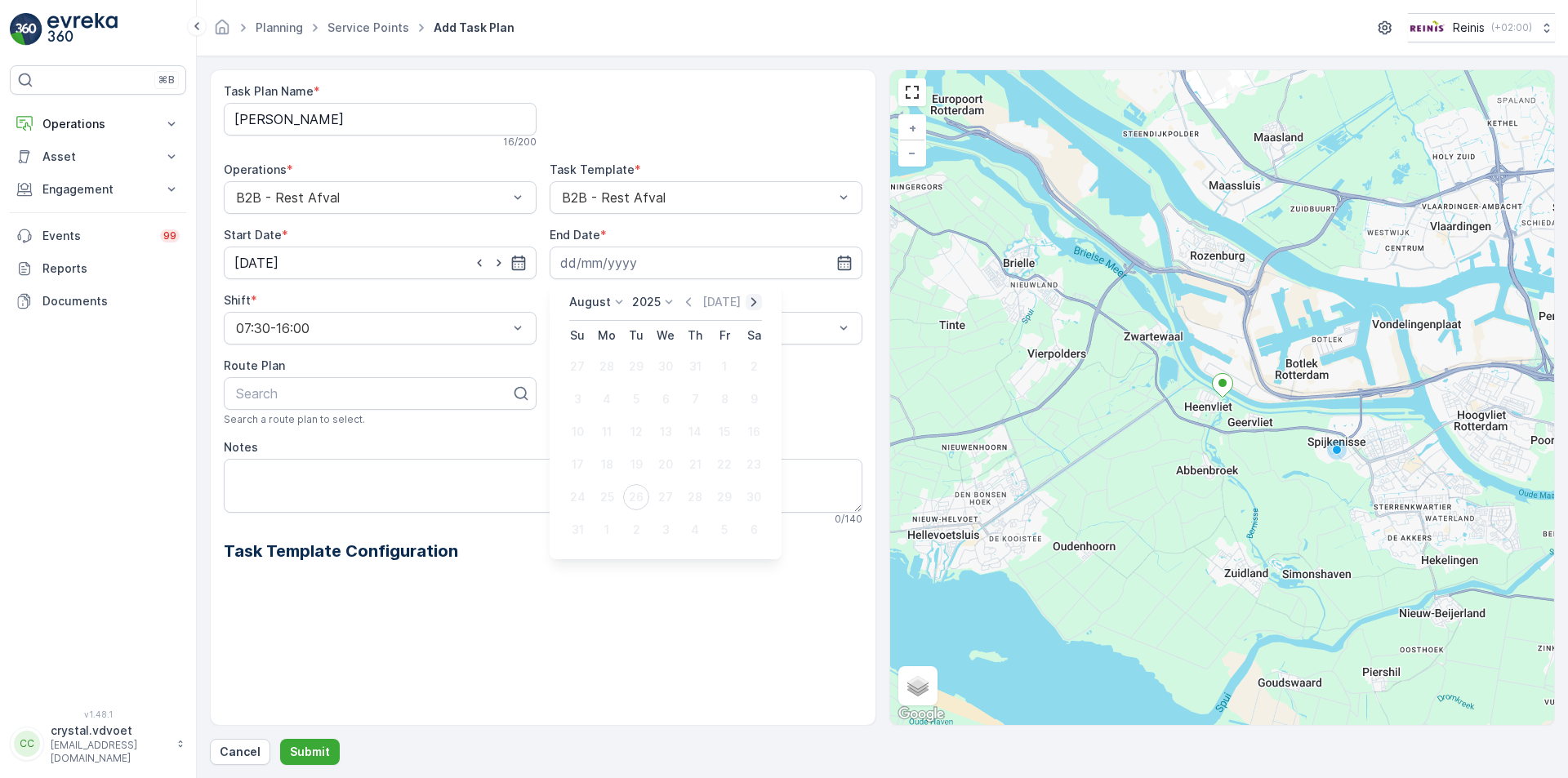
click at [751, 305] on icon "button" at bounding box center [754, 302] width 17 height 17
click at [750, 304] on p "Today" at bounding box center [740, 302] width 38 height 17
click at [615, 299] on icon at bounding box center [619, 302] width 17 height 17
click at [624, 444] on span "December" at bounding box center [608, 452] width 57 height 17
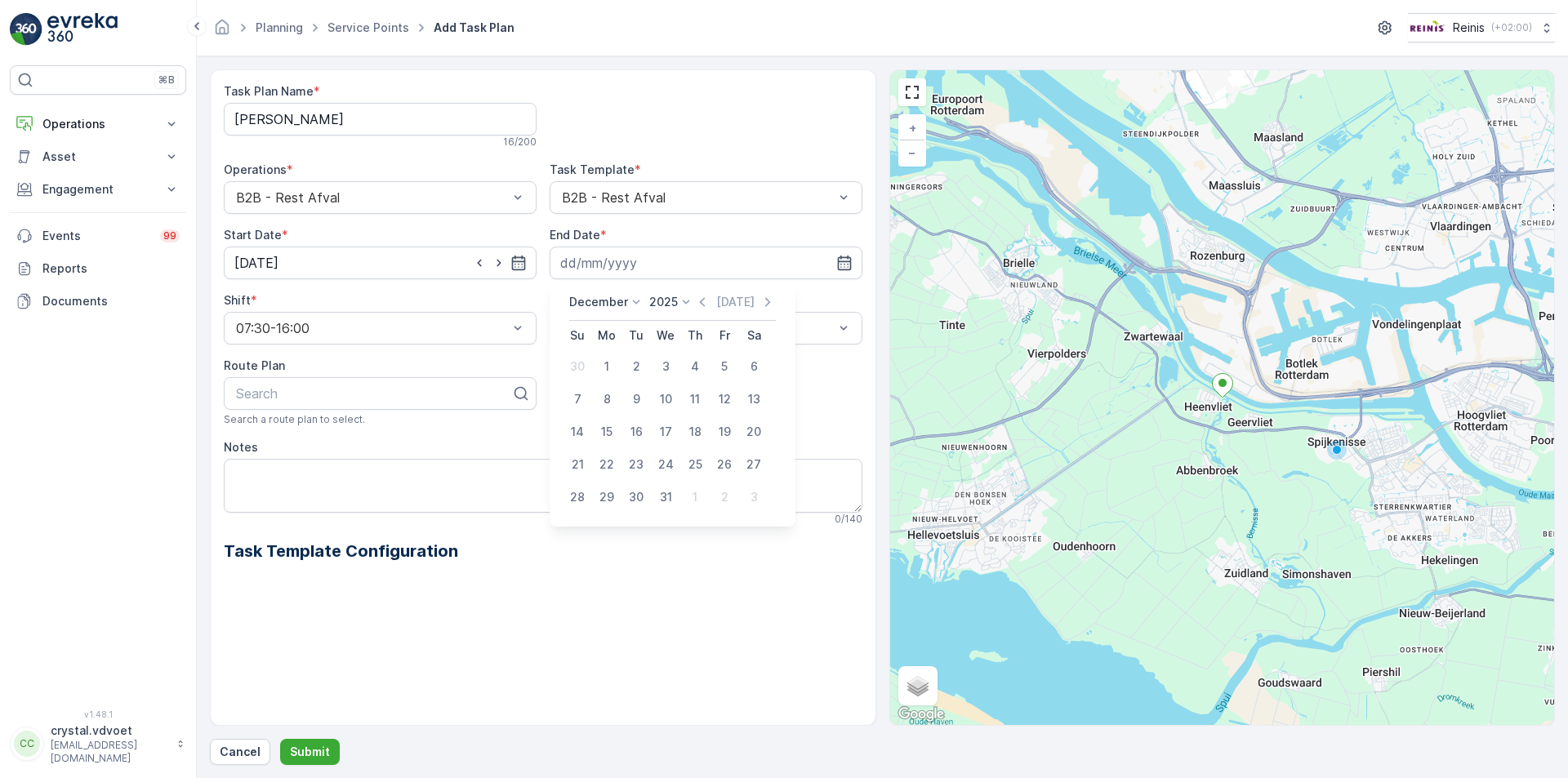
click at [679, 302] on icon at bounding box center [686, 302] width 17 height 17
click at [680, 453] on span "2030" at bounding box center [673, 452] width 28 height 17
click at [640, 492] on div "31" at bounding box center [636, 497] width 26 height 26
type input "31.12.2030"
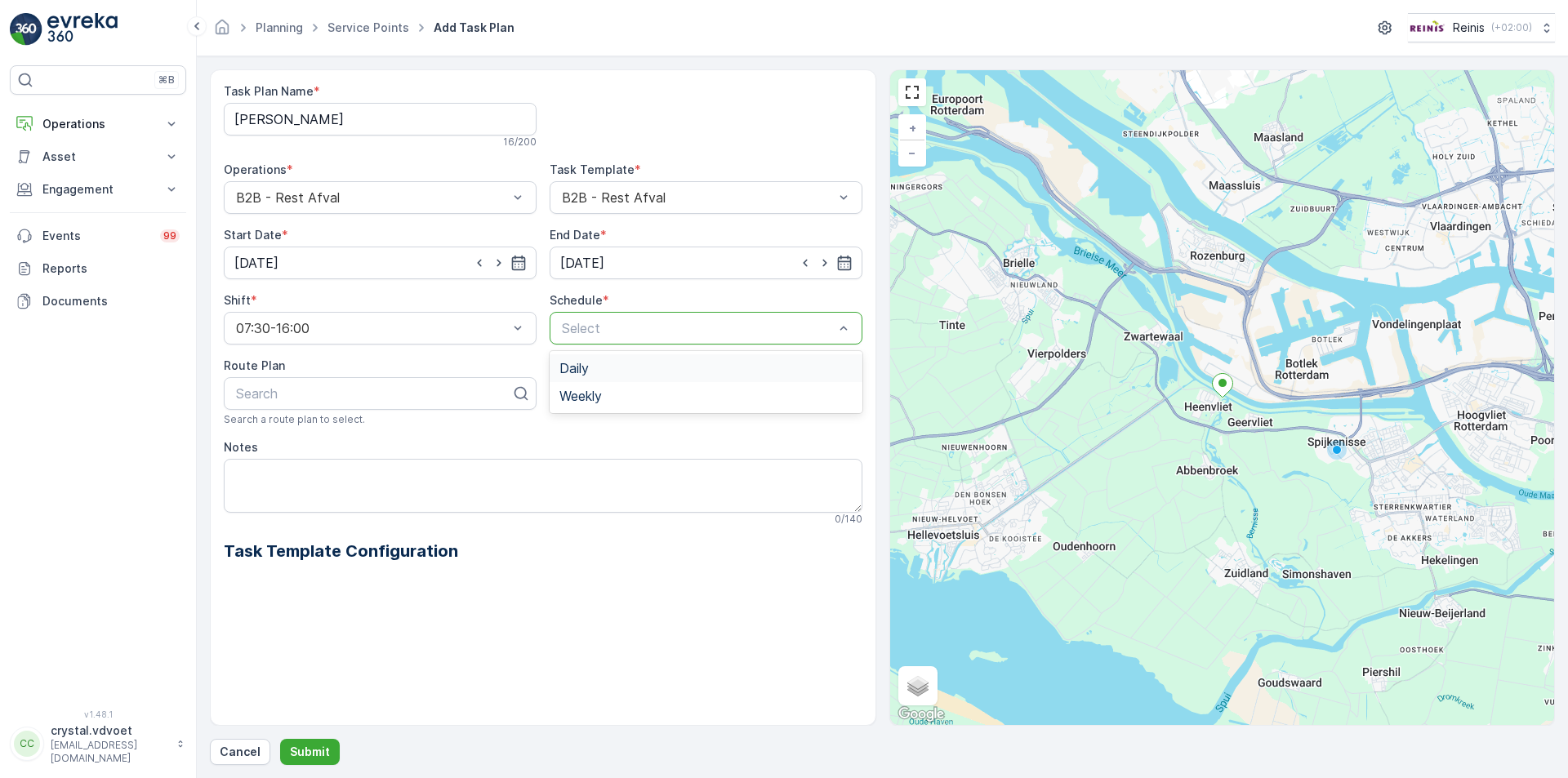
drag, startPoint x: 847, startPoint y: 321, endPoint x: 797, endPoint y: 354, distance: 59.9
click at [675, 397] on div "Weekly" at bounding box center [706, 396] width 293 height 15
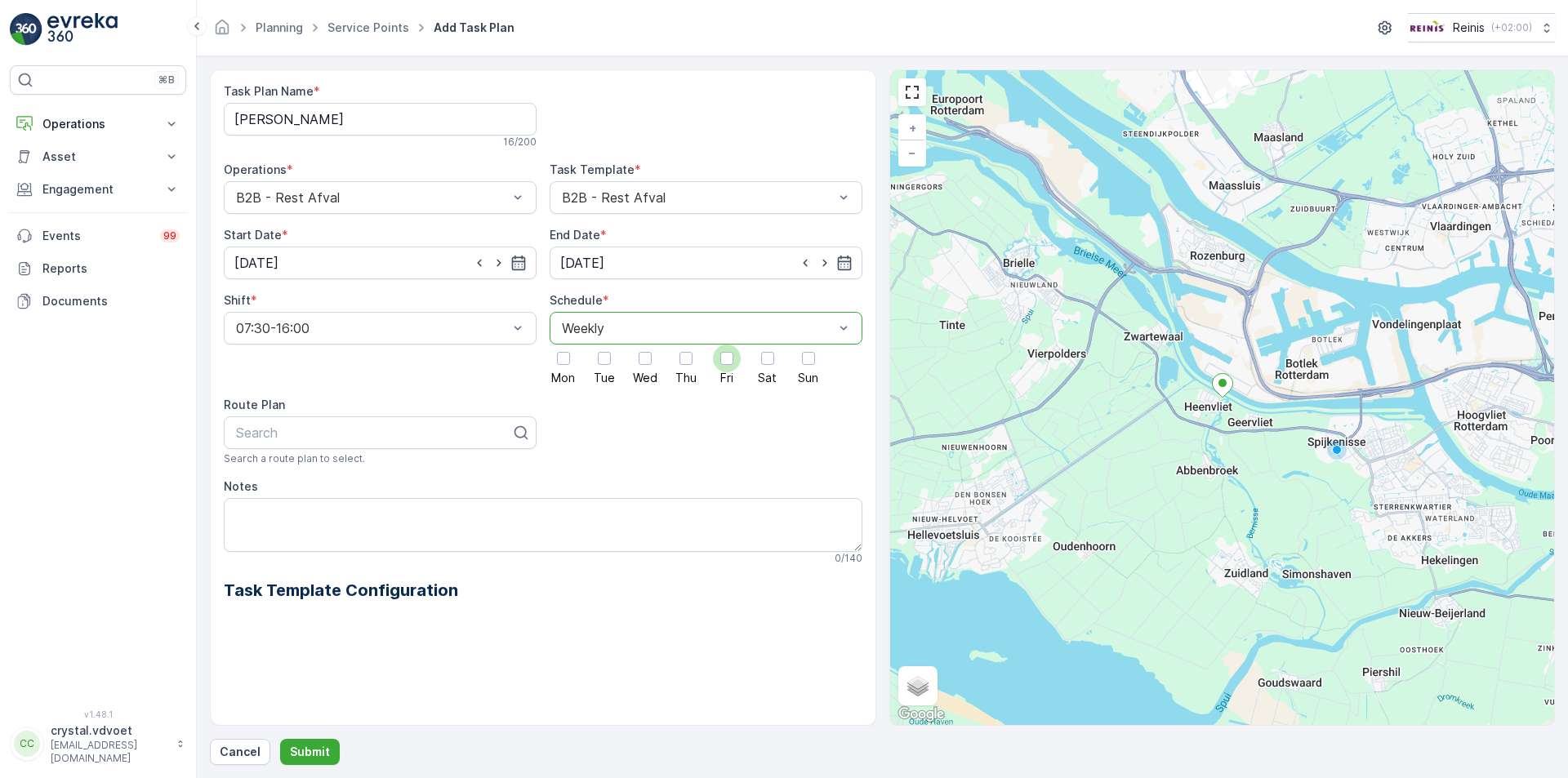
click at [725, 368] on div at bounding box center [727, 359] width 28 height 28
click at [727, 345] on input "Fri" at bounding box center [727, 345] width 0 height 0
drag, startPoint x: 340, startPoint y: 503, endPoint x: 356, endPoint y: 519, distance: 22.6
click at [340, 502] on textarea "Notes" at bounding box center [543, 525] width 639 height 54
type textarea "3x 1100 ltr"
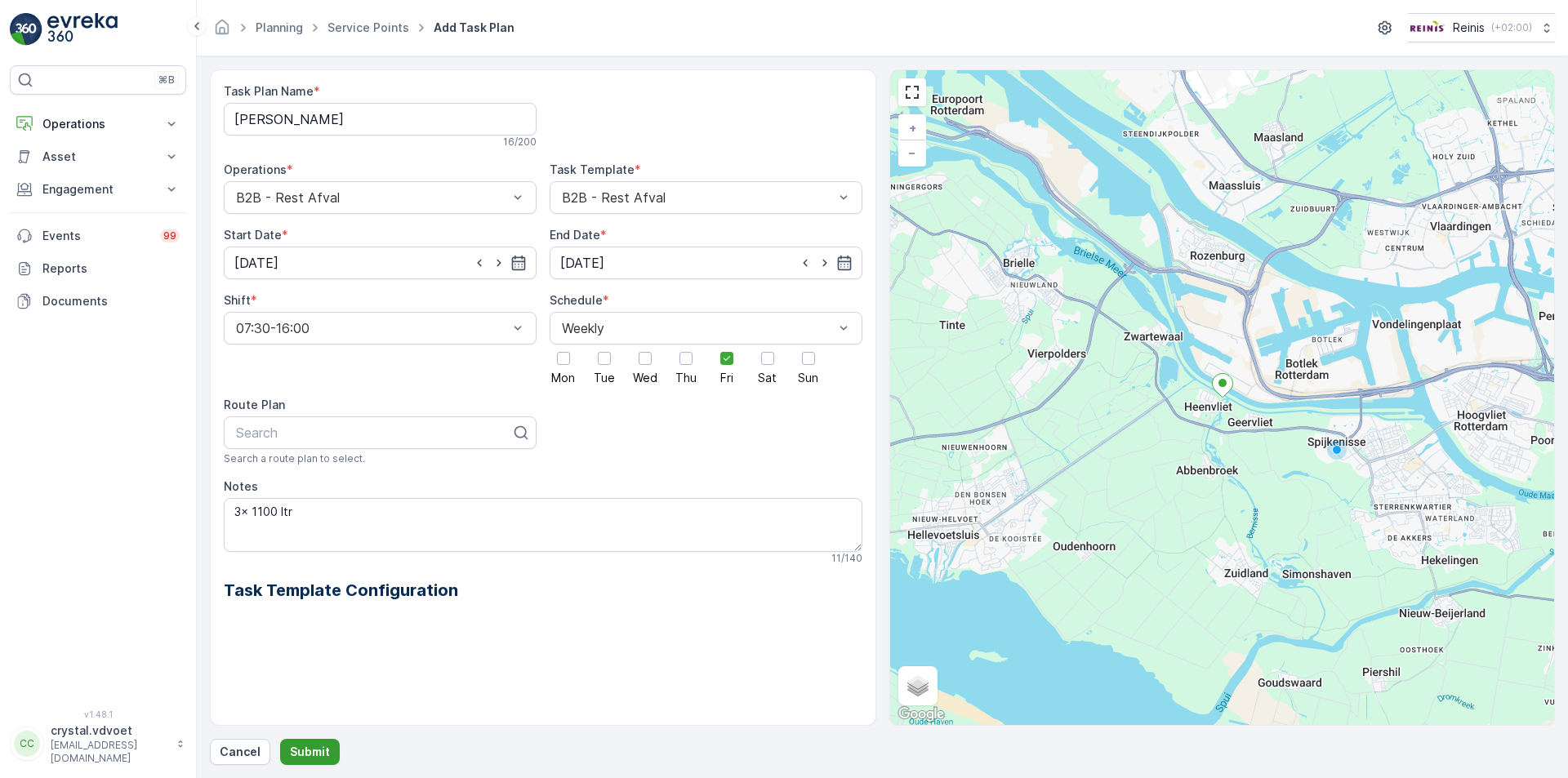
click at [286, 751] on button "Submit" at bounding box center [310, 752] width 59 height 26
